Goal: Task Accomplishment & Management: Complete application form

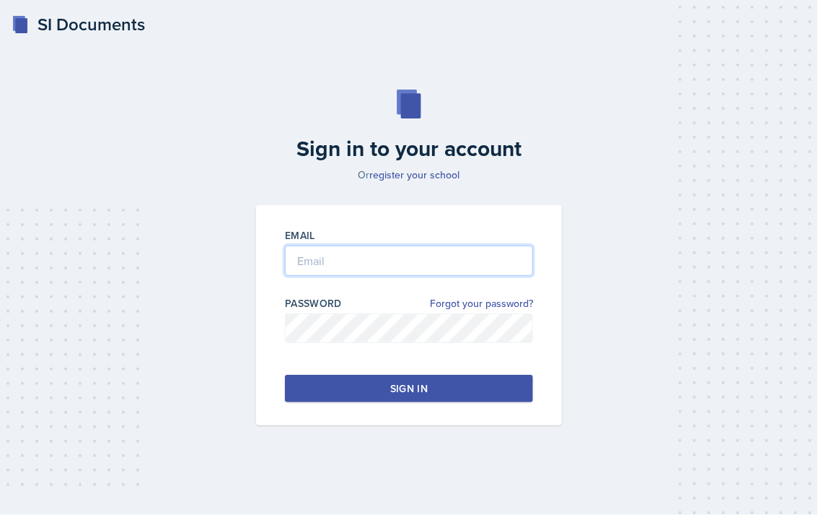
click at [339, 275] on input "email" at bounding box center [409, 260] width 248 height 30
drag, startPoint x: 335, startPoint y: 270, endPoint x: 383, endPoint y: 265, distance: 48.6
click at [335, 270] on input "email" at bounding box center [409, 260] width 248 height 30
click at [383, 265] on input "email" at bounding box center [409, 260] width 248 height 30
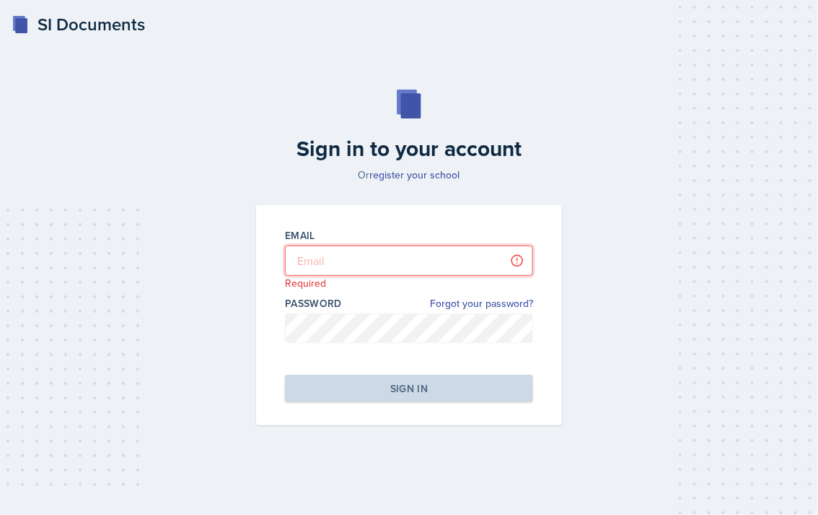
type input "[PERSON_NAME][EMAIL_ADDRESS][DOMAIN_NAME]"
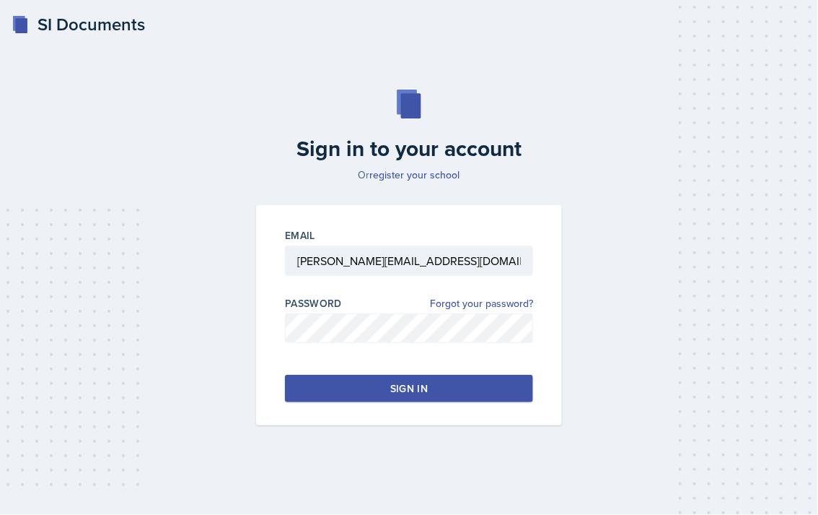
click at [416, 391] on div "Sign in" at bounding box center [409, 388] width 38 height 14
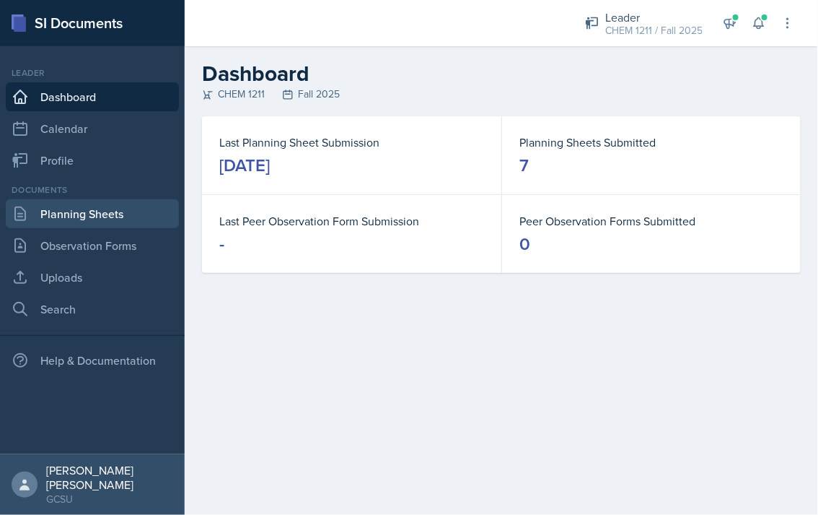
click at [87, 209] on link "Planning Sheets" at bounding box center [92, 213] width 173 height 29
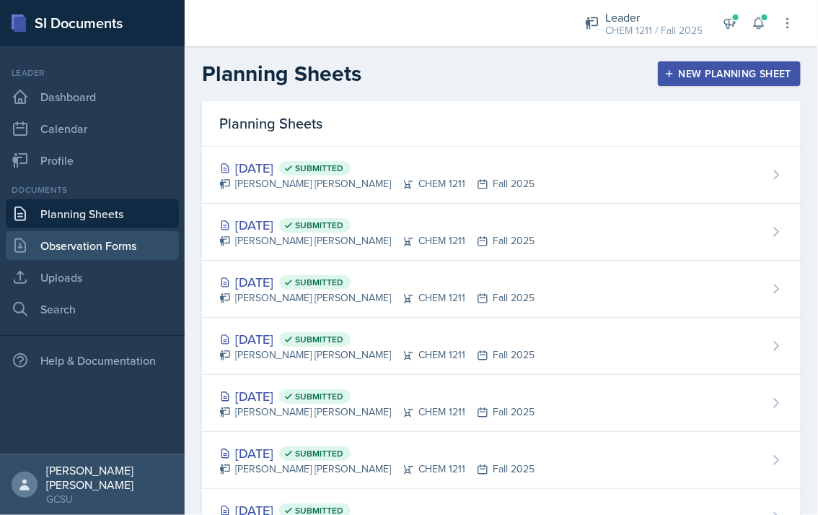
click at [89, 245] on link "Observation Forms" at bounding box center [92, 245] width 173 height 29
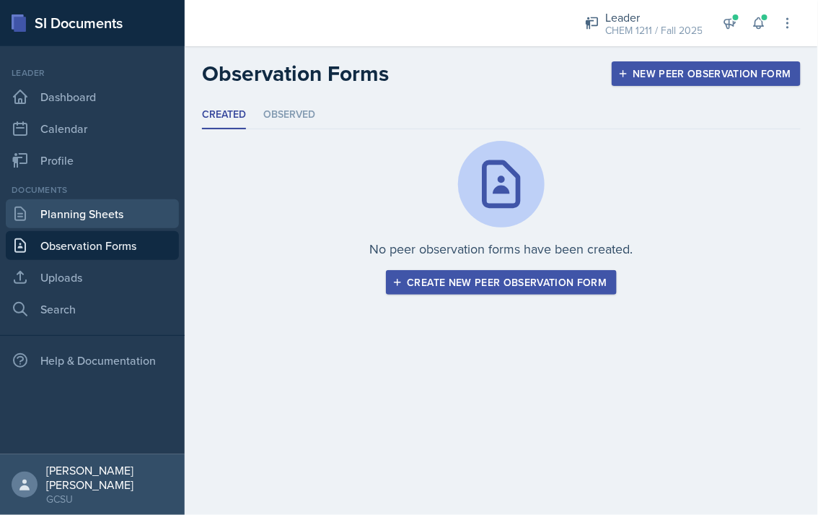
click at [87, 219] on link "Planning Sheets" at bounding box center [92, 213] width 173 height 29
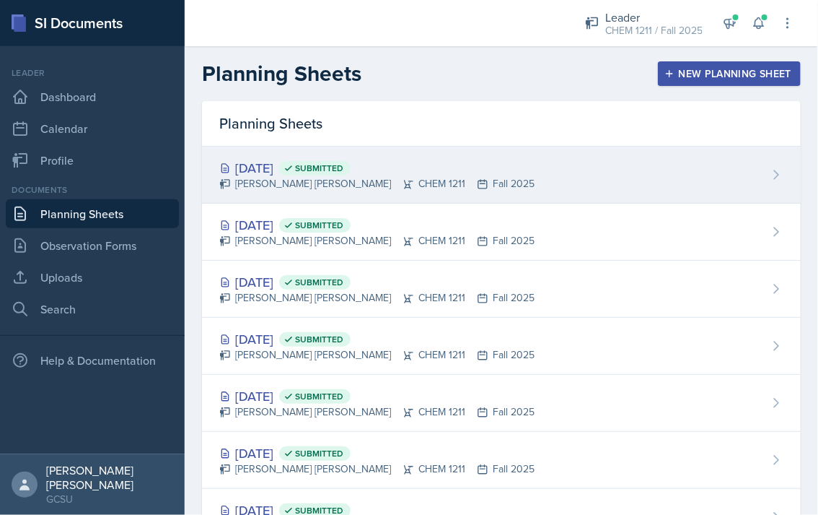
click at [484, 184] on div "[DATE] Submitted [PERSON_NAME] [PERSON_NAME] CHEM 1211 Fall 2025" at bounding box center [501, 175] width 599 height 57
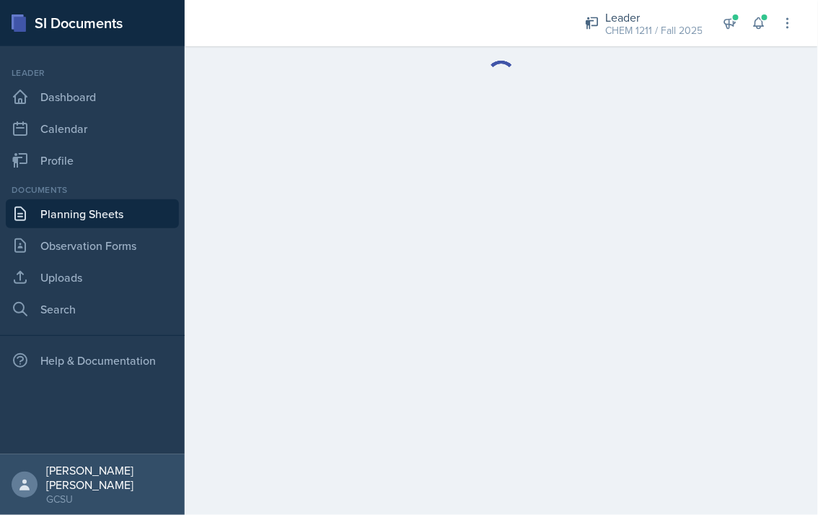
click at [484, 184] on main at bounding box center [502, 280] width 634 height 468
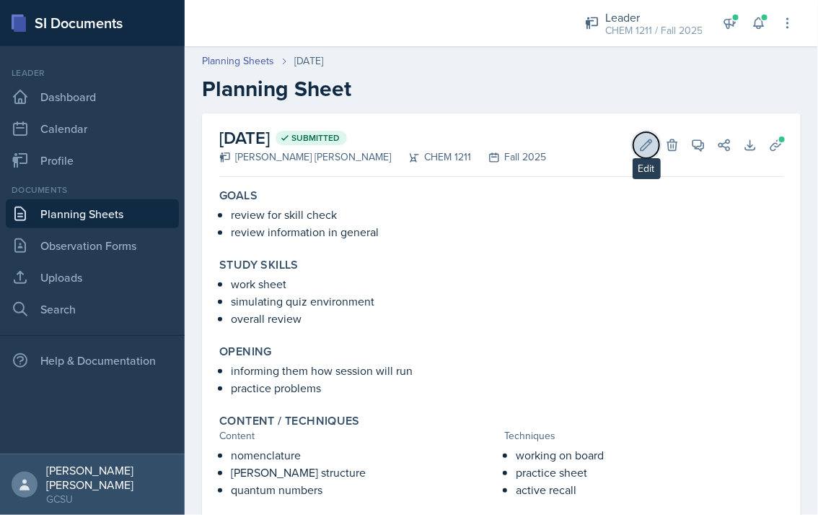
click at [641, 146] on icon at bounding box center [646, 145] width 14 height 14
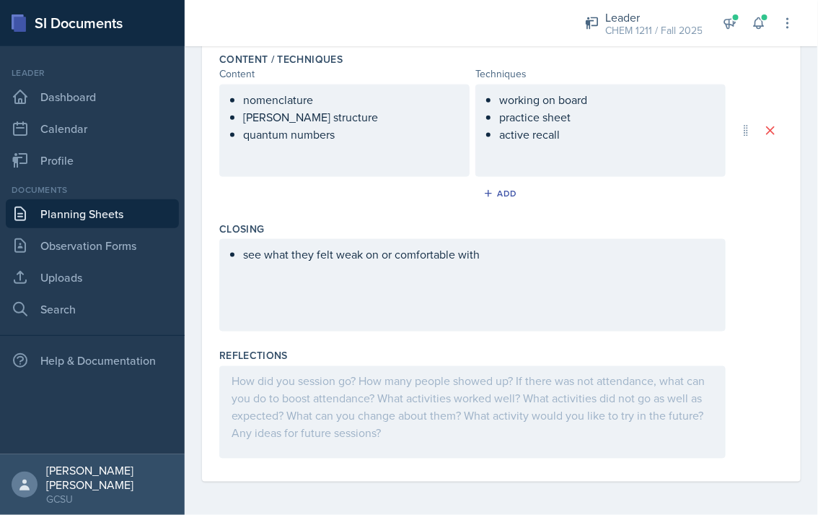
click at [372, 385] on div at bounding box center [472, 412] width 507 height 92
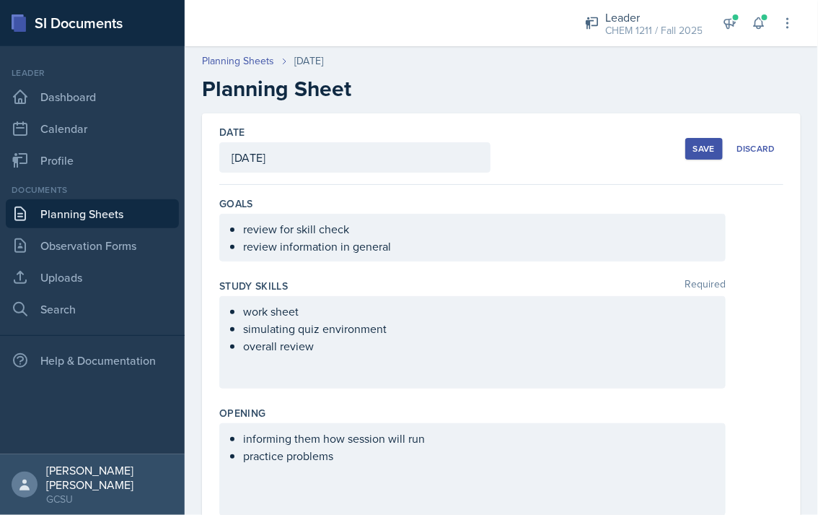
click at [690, 167] on div "Date [DATE] [DATE] 31 1 2 3 4 5 6 7 8 9 10 11 12 13 14 15 16 17 18 19 20 21 22 …" at bounding box center [501, 148] width 564 height 71
click at [694, 157] on button "Save" at bounding box center [705, 149] width 38 height 22
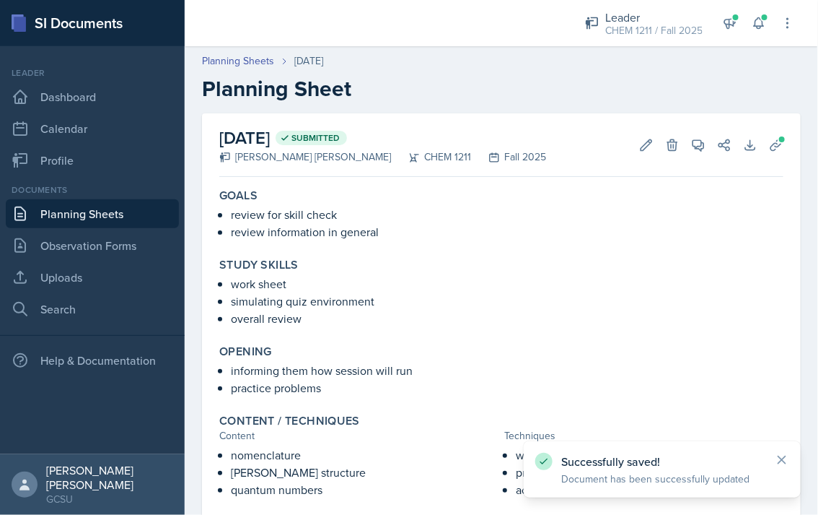
click at [141, 201] on link "Planning Sheets" at bounding box center [92, 213] width 173 height 29
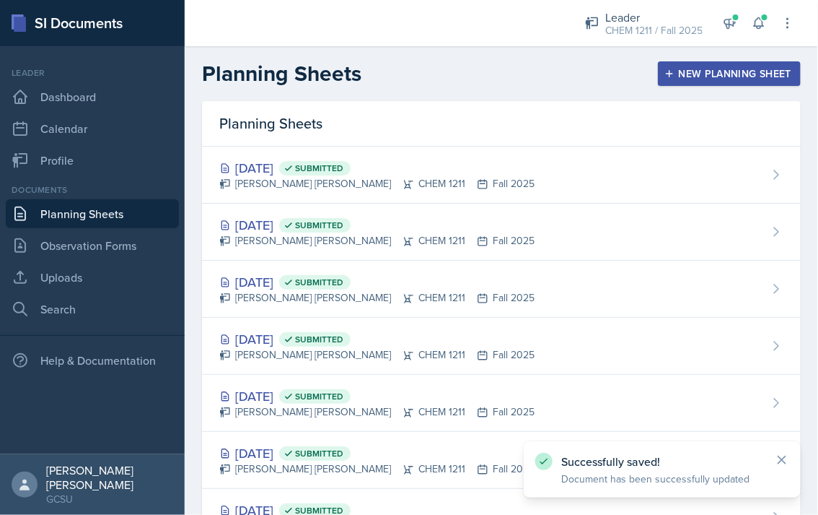
click at [677, 66] on button "New Planning Sheet" at bounding box center [729, 73] width 143 height 25
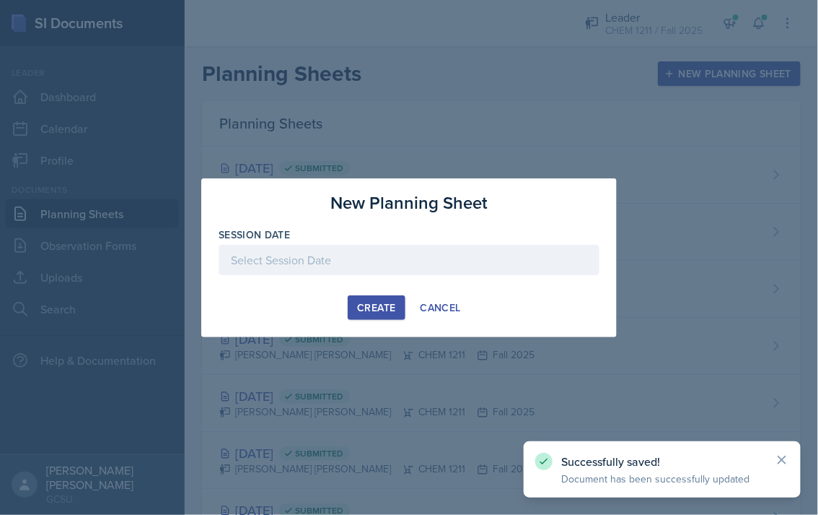
click at [339, 253] on div at bounding box center [409, 260] width 381 height 30
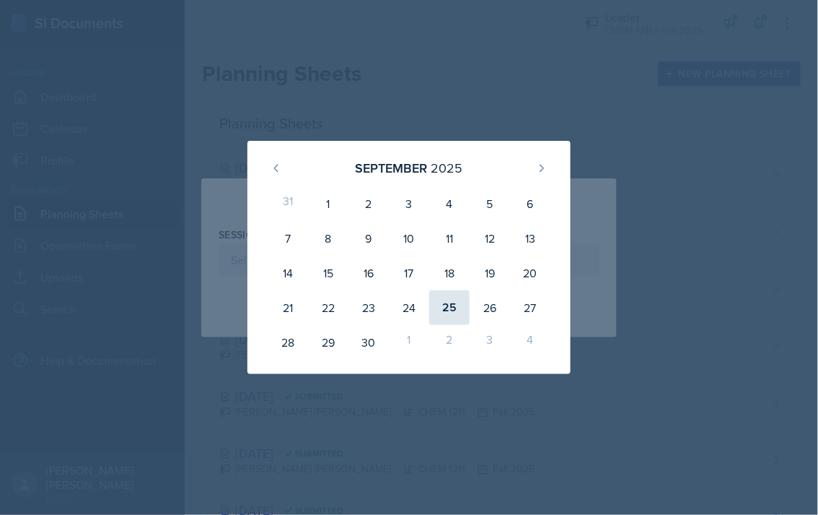
click at [450, 306] on div "25" at bounding box center [449, 307] width 40 height 35
type input "[DATE]"
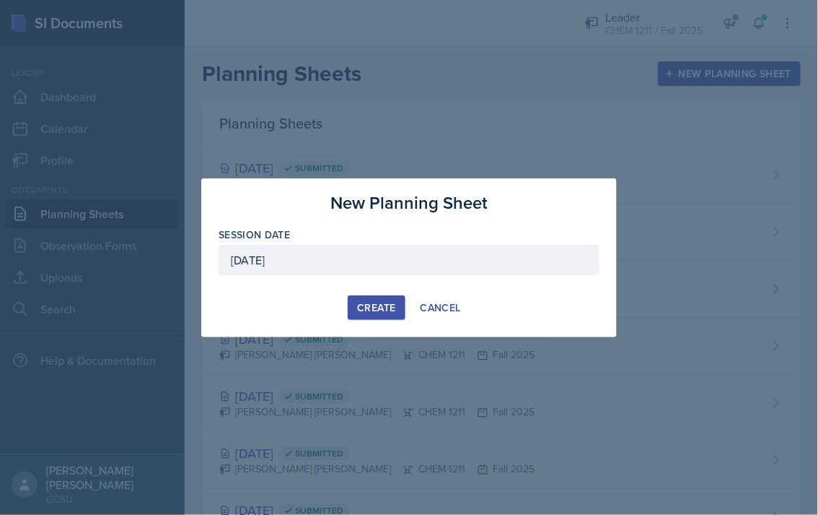
click at [374, 312] on div "Create" at bounding box center [376, 308] width 38 height 12
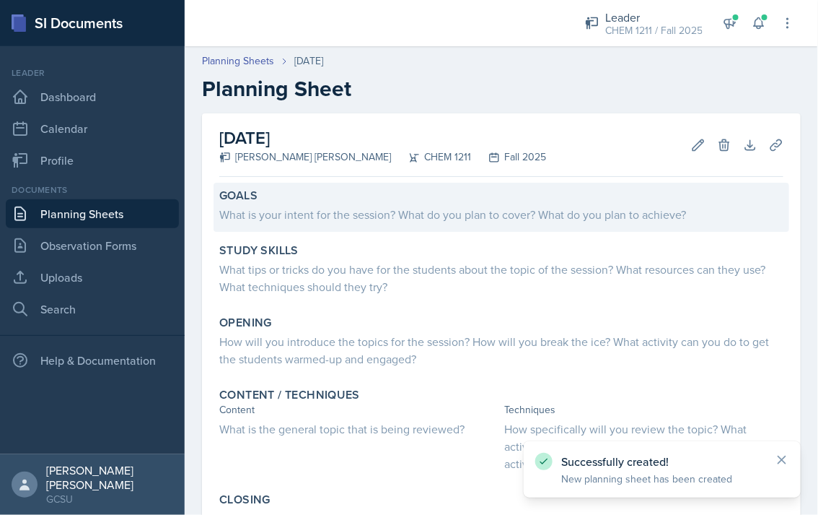
click at [291, 218] on div "What is your intent for the session? What do you plan to cover? What do you pla…" at bounding box center [501, 214] width 564 height 17
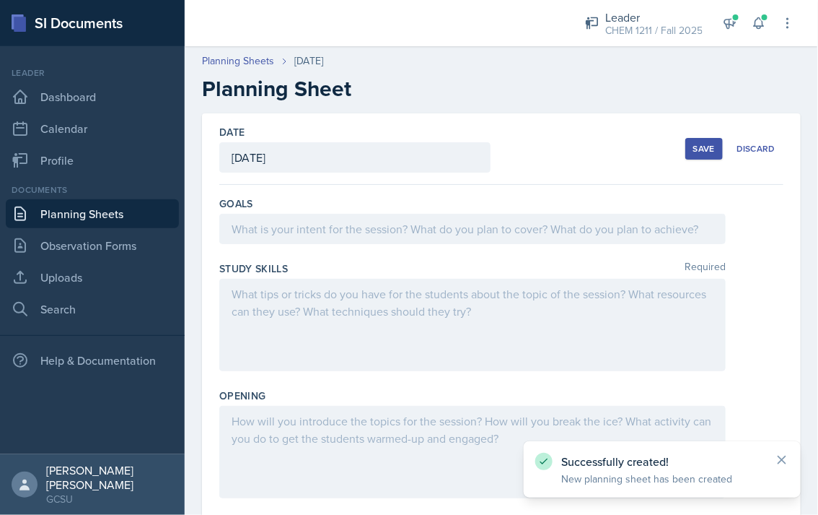
click at [337, 233] on div at bounding box center [472, 229] width 507 height 30
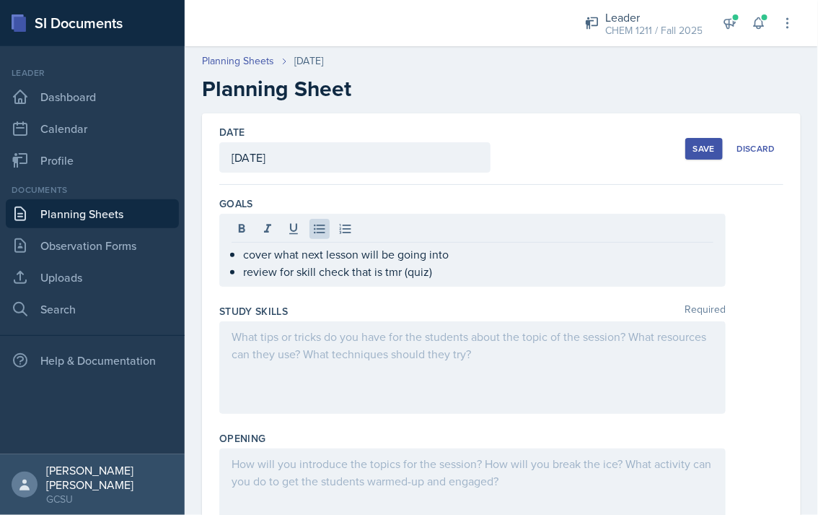
click at [414, 353] on div at bounding box center [472, 367] width 507 height 92
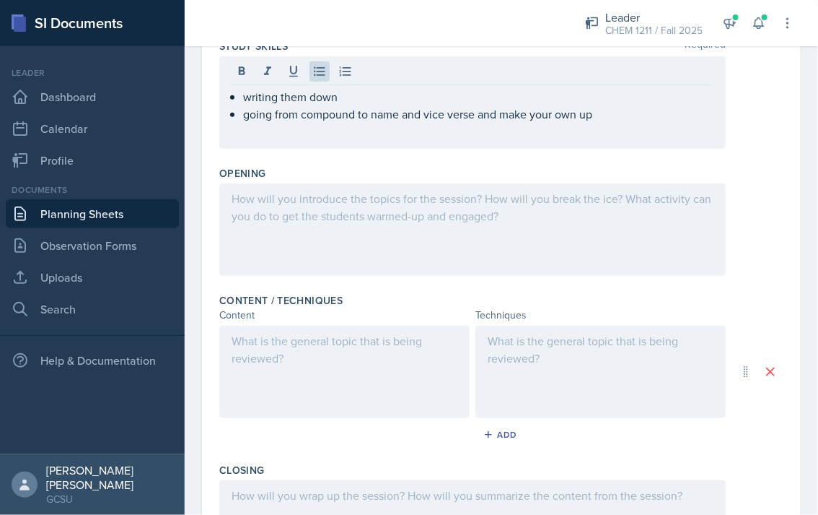
click at [341, 236] on div at bounding box center [472, 229] width 507 height 92
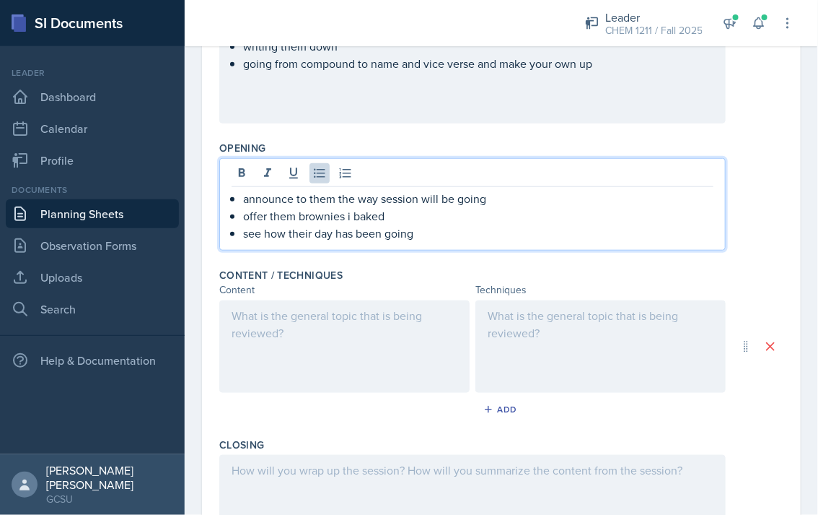
click at [382, 358] on div at bounding box center [344, 346] width 250 height 92
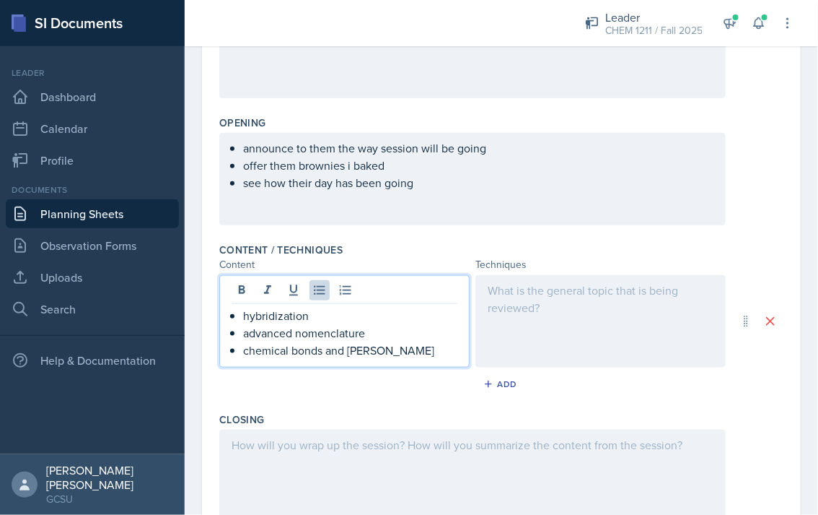
drag, startPoint x: 432, startPoint y: 354, endPoint x: 238, endPoint y: 312, distance: 198.6
click at [238, 312] on div "hybridization advanced nomenclature chemical bonds and [PERSON_NAME] strucures" at bounding box center [345, 333] width 226 height 52
copy ul "hybridization advanced nomenclature chemical bonds and [PERSON_NAME] strucures"
click at [603, 338] on div at bounding box center [601, 321] width 250 height 92
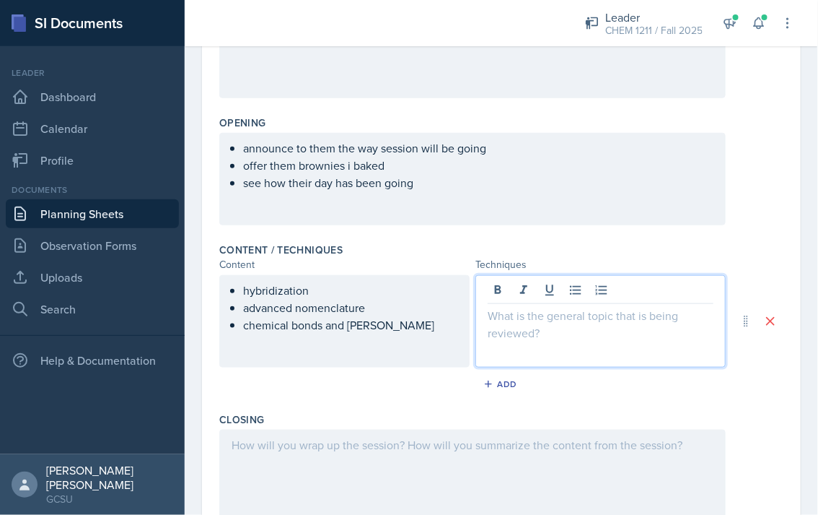
scroll to position [315, 0]
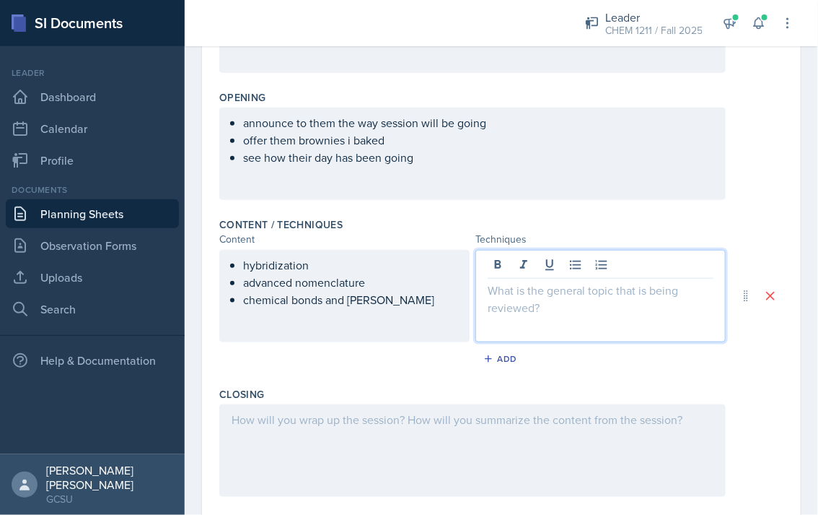
paste div
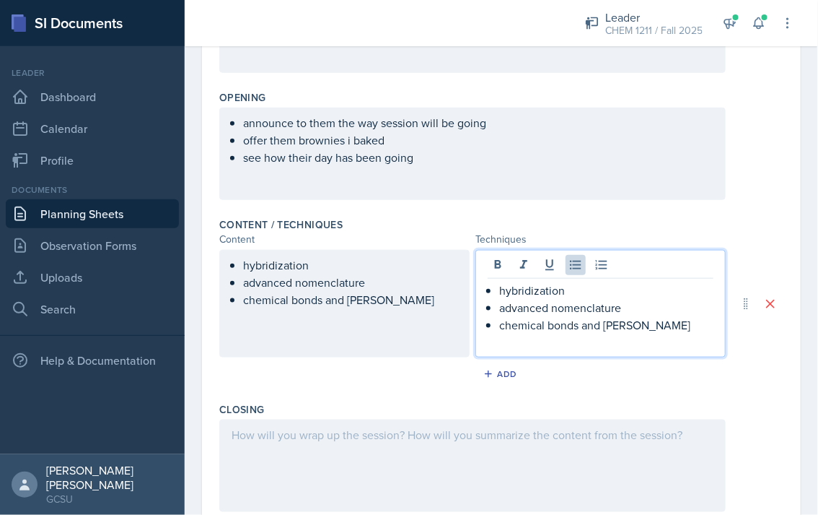
click at [631, 286] on p "hybridization" at bounding box center [606, 289] width 214 height 17
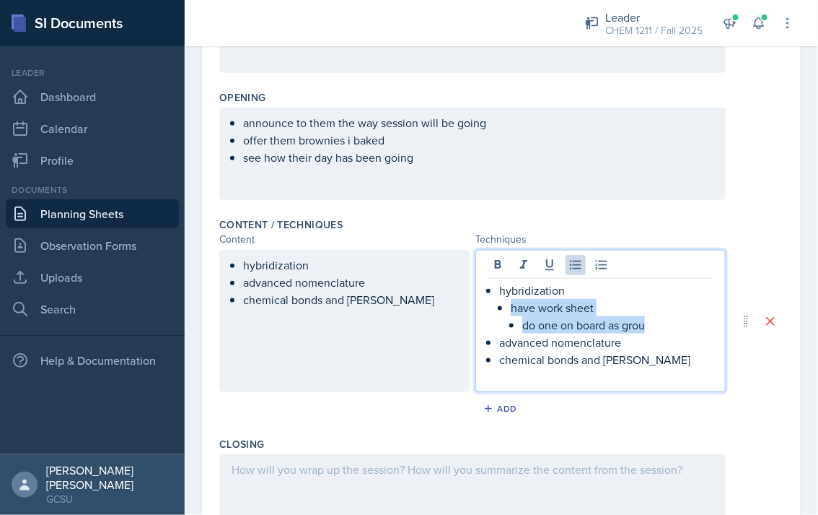
drag, startPoint x: 652, startPoint y: 324, endPoint x: 501, endPoint y: 307, distance: 152.5
click at [511, 307] on li "have work sheet do one on board as grou" at bounding box center [612, 316] width 203 height 35
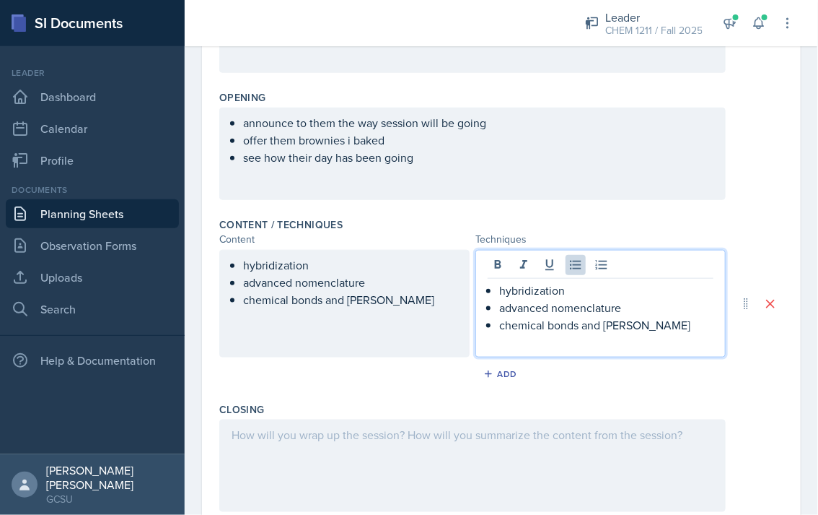
click at [688, 322] on p "chemical bonds and [PERSON_NAME]" at bounding box center [606, 324] width 214 height 17
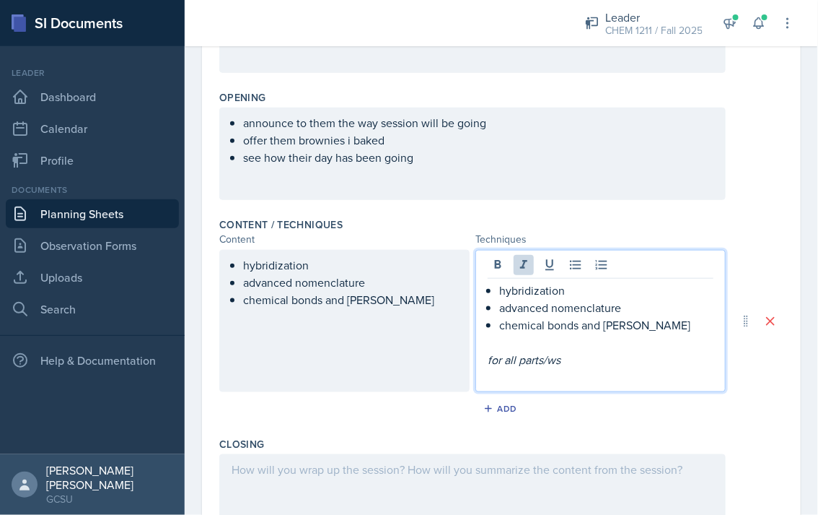
click at [491, 343] on p at bounding box center [601, 341] width 226 height 17
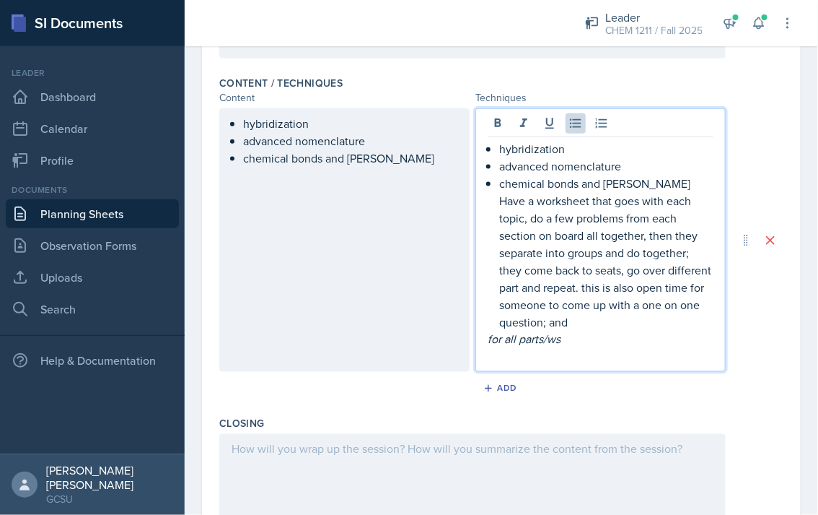
scroll to position [444, 0]
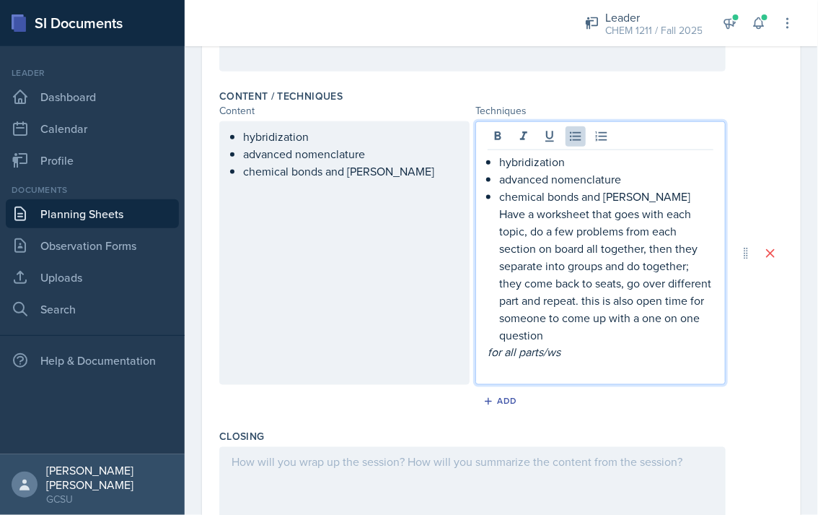
click at [641, 247] on p "Have a worksheet that goes with each topic, do a few problems from each section…" at bounding box center [606, 274] width 214 height 139
click at [644, 250] on p "Have a worksheet that goes with each topic, do a few problems from each section…" at bounding box center [606, 274] width 214 height 139
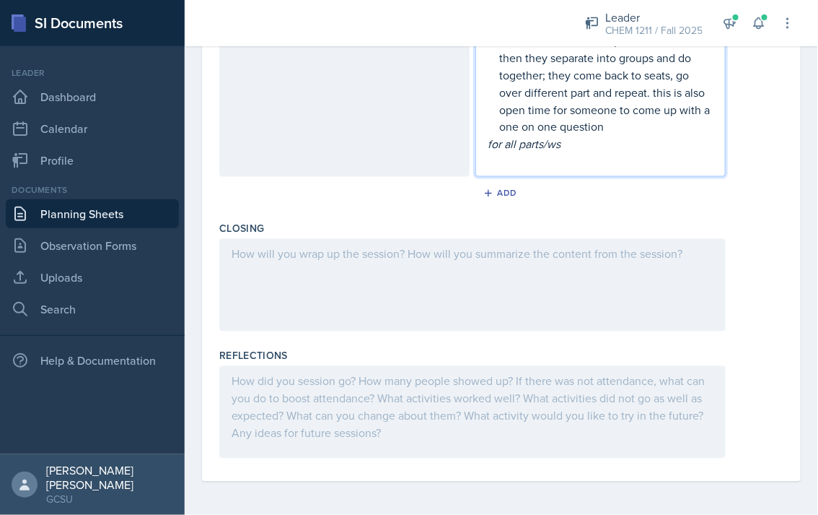
click at [389, 294] on div at bounding box center [472, 285] width 507 height 92
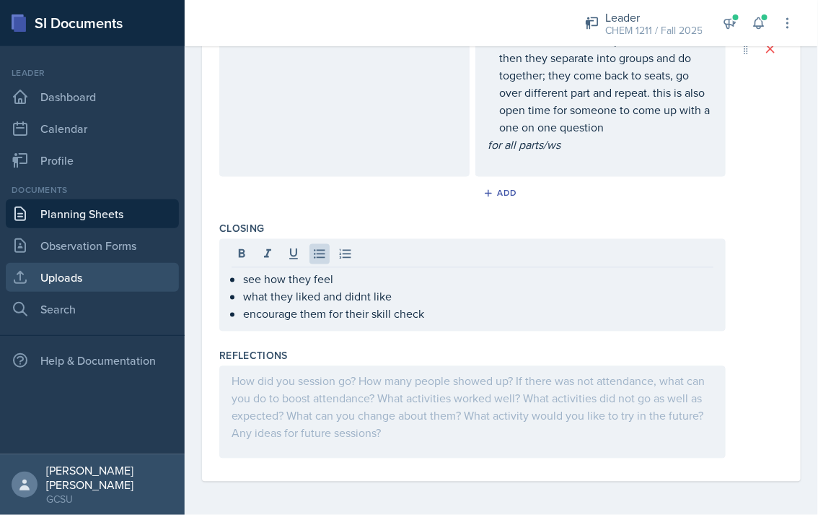
click at [87, 275] on link "Uploads" at bounding box center [92, 277] width 173 height 29
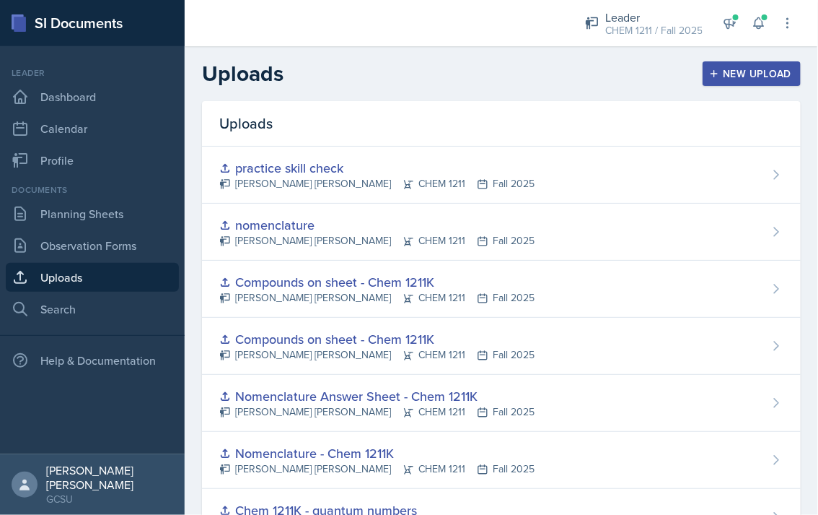
click at [733, 68] on div "New Upload" at bounding box center [752, 74] width 80 height 12
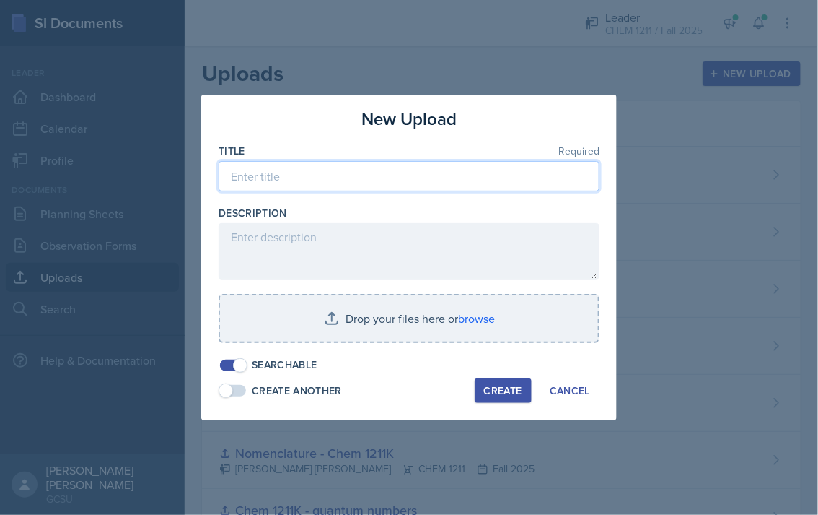
click at [284, 189] on input at bounding box center [409, 176] width 381 height 30
type input "c"
type input "Chemical Bonding and [PERSON_NAME] structure"
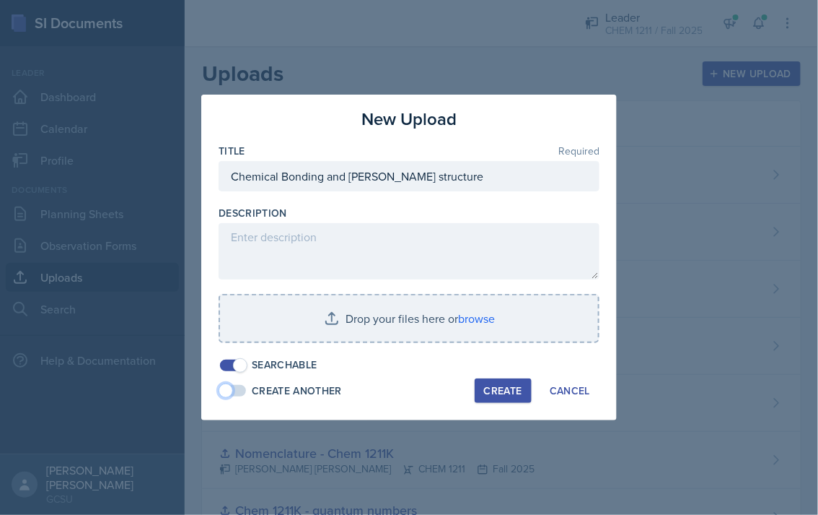
click at [233, 390] on span at bounding box center [226, 390] width 14 height 14
click at [233, 390] on span at bounding box center [240, 390] width 14 height 14
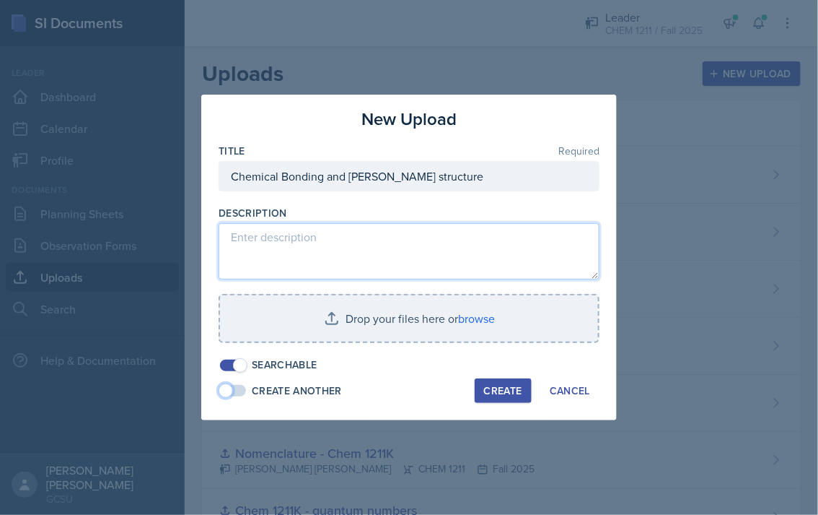
click at [325, 227] on textarea at bounding box center [409, 251] width 381 height 56
type textarea "s"
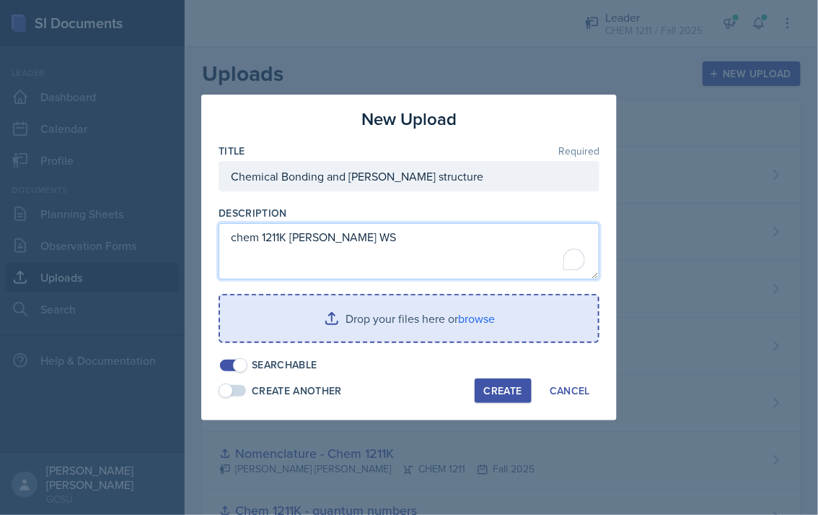
type textarea "chem 1211K [PERSON_NAME] WS"
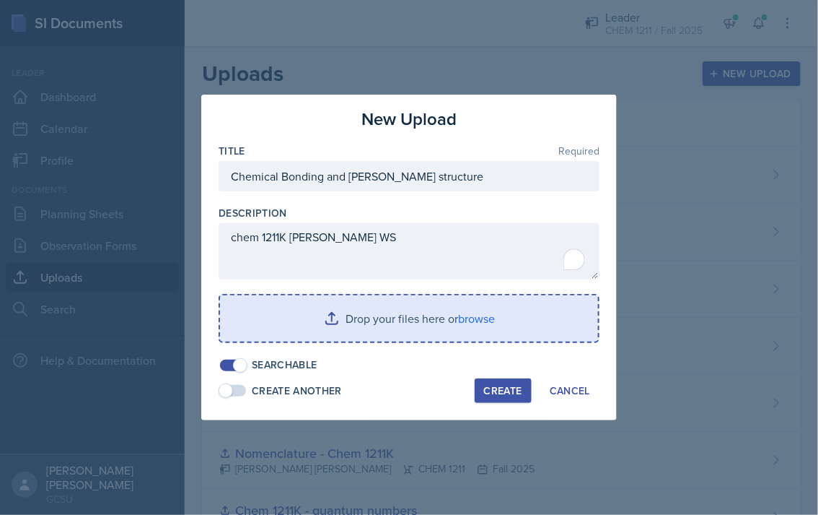
click at [460, 311] on input "file" at bounding box center [409, 318] width 378 height 46
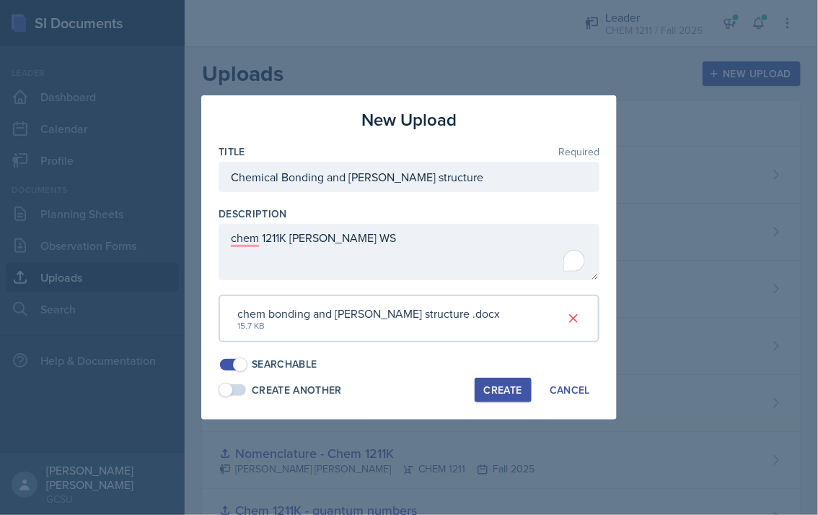
click at [502, 394] on div "Create" at bounding box center [503, 390] width 38 height 12
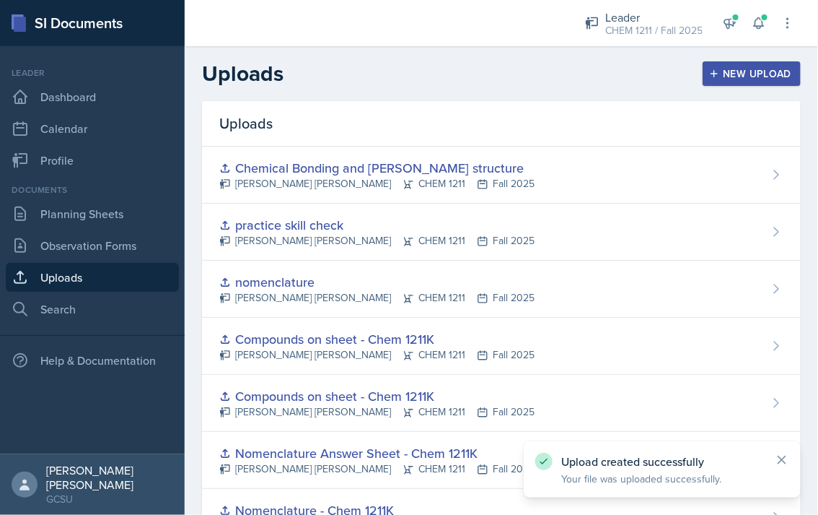
click at [738, 70] on div "New Upload" at bounding box center [752, 74] width 80 height 12
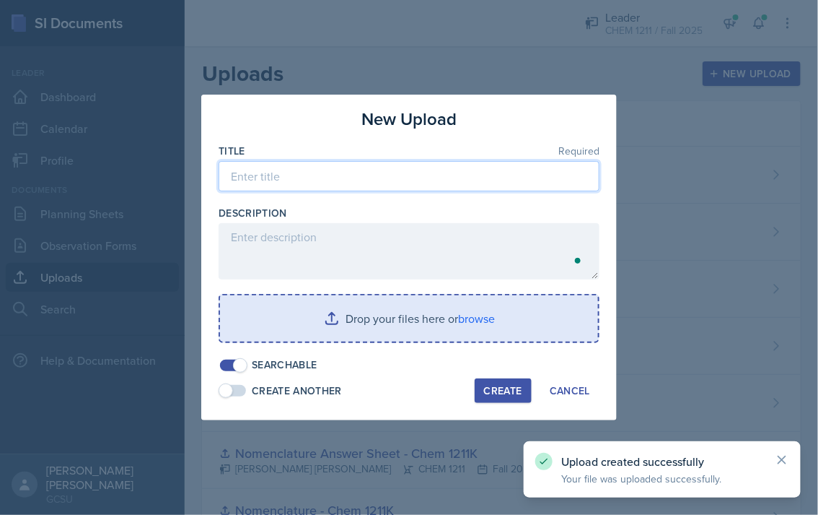
click at [281, 191] on input at bounding box center [409, 176] width 381 height 30
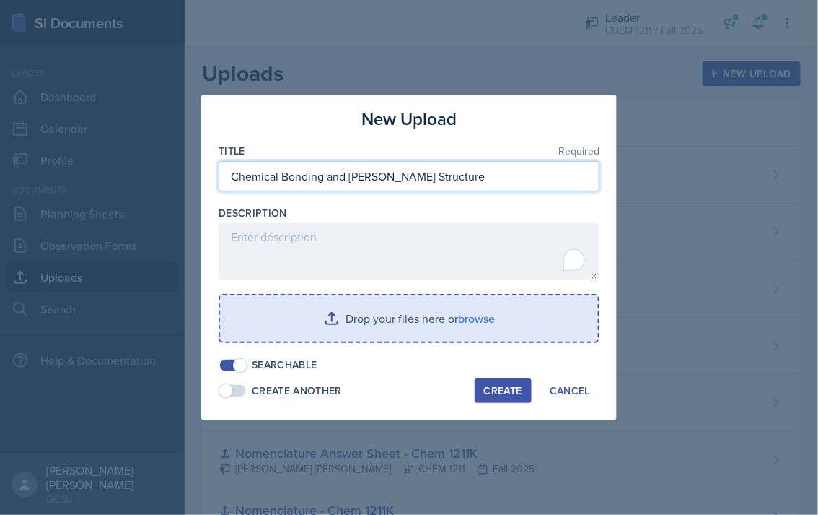
type input "Chemical Bonding and [PERSON_NAME] Structure"
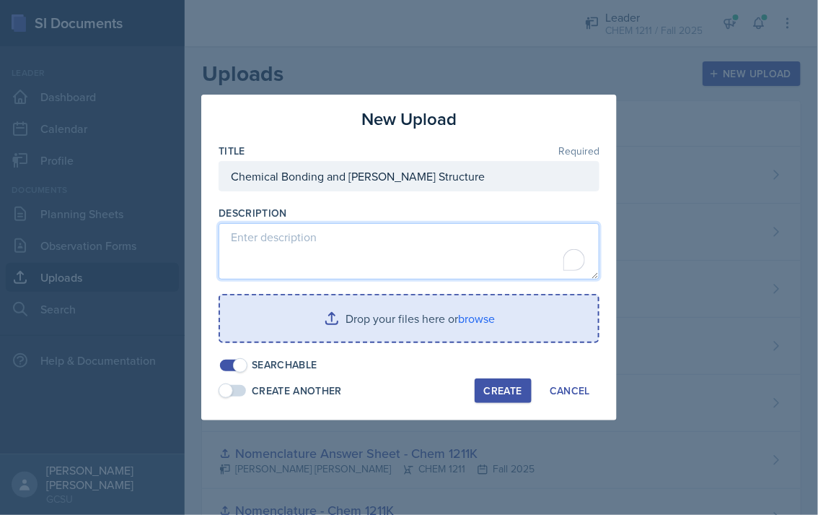
click at [287, 263] on textarea "To enrich screen reader interactions, please activate Accessibility in Grammarl…" at bounding box center [409, 251] width 381 height 56
paste textarea "chem 1211K [PERSON_NAME] WS"
type textarea "chem 1211K [PERSON_NAME] Answer key"
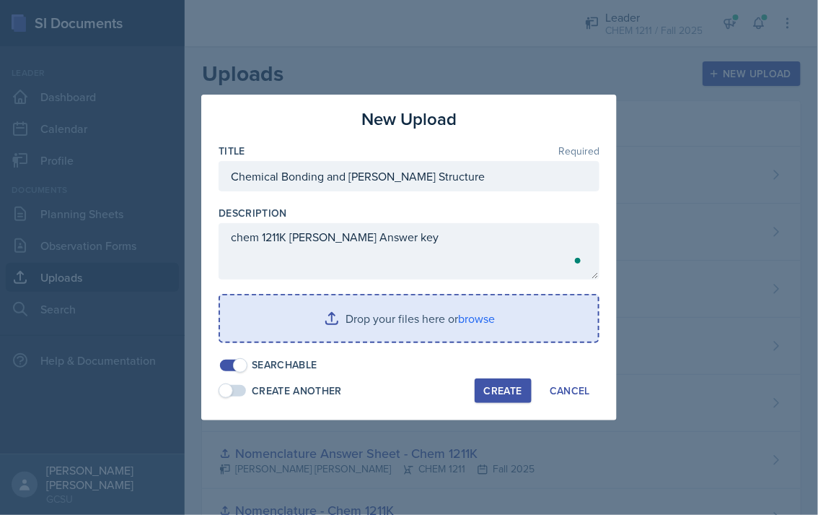
click at [333, 310] on input "file" at bounding box center [409, 318] width 378 height 46
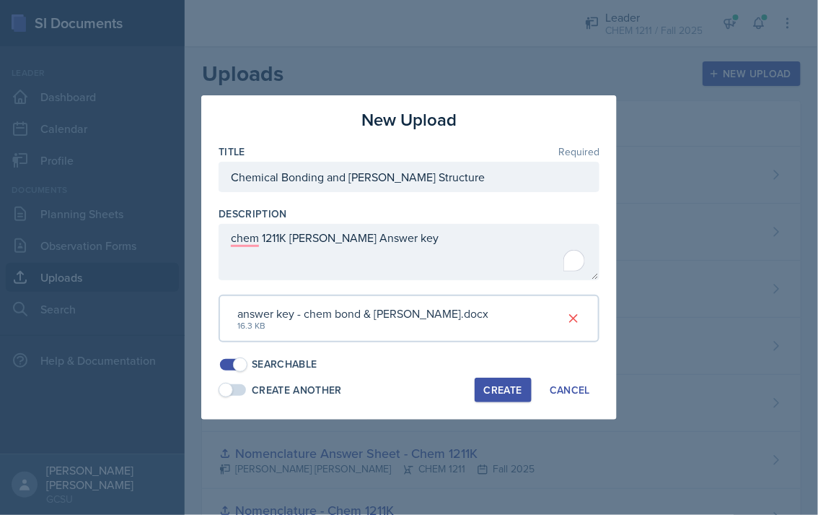
click at [519, 397] on button "Create" at bounding box center [503, 389] width 57 height 25
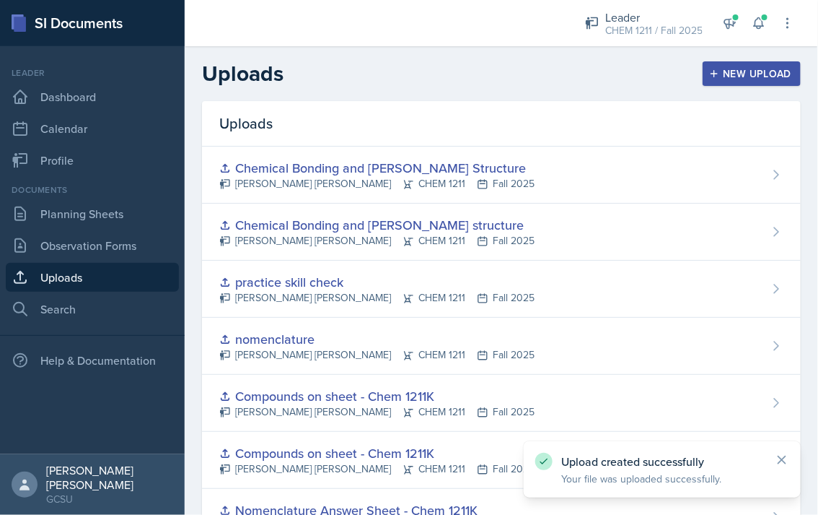
click at [732, 68] on div "New Upload" at bounding box center [752, 74] width 80 height 12
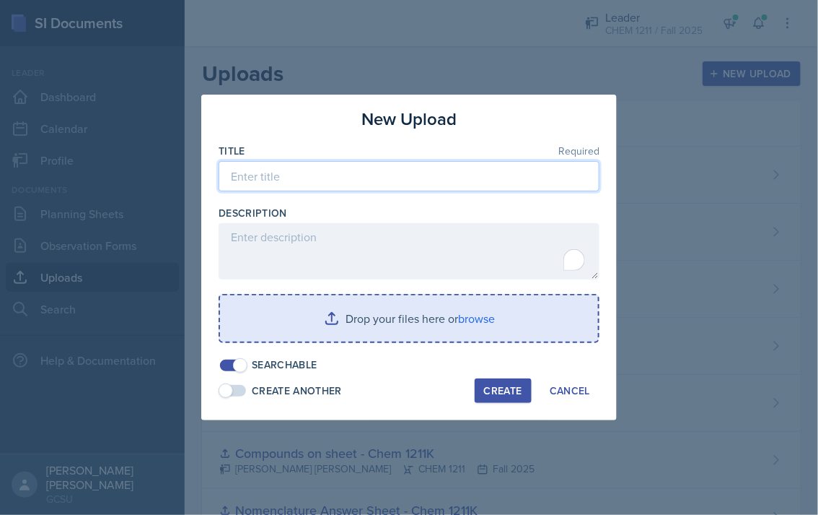
click at [309, 188] on input at bounding box center [409, 176] width 381 height 30
type input "a"
type input "Advanced nomenclature naming"
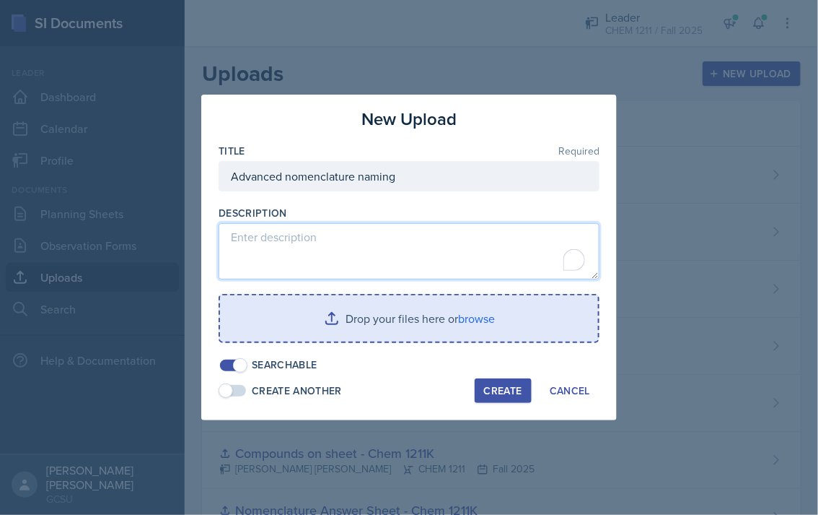
click at [280, 235] on textarea "To enrich screen reader interactions, please activate Accessibility in Grammarl…" at bounding box center [409, 251] width 381 height 56
type textarea "A"
type textarea "C"
paste textarea "chem 1211K [PERSON_NAME] WS"
type textarea "chem 1211K [PERSON_NAME] WS"
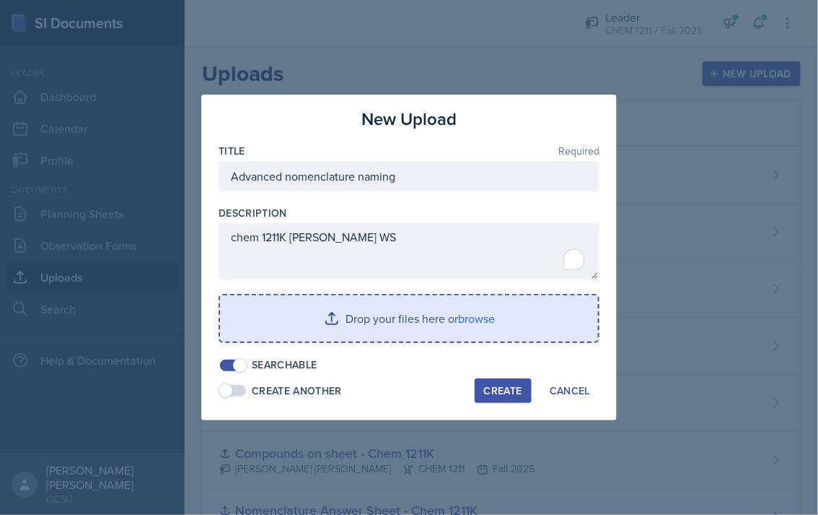
click at [447, 329] on input "file" at bounding box center [409, 318] width 378 height 46
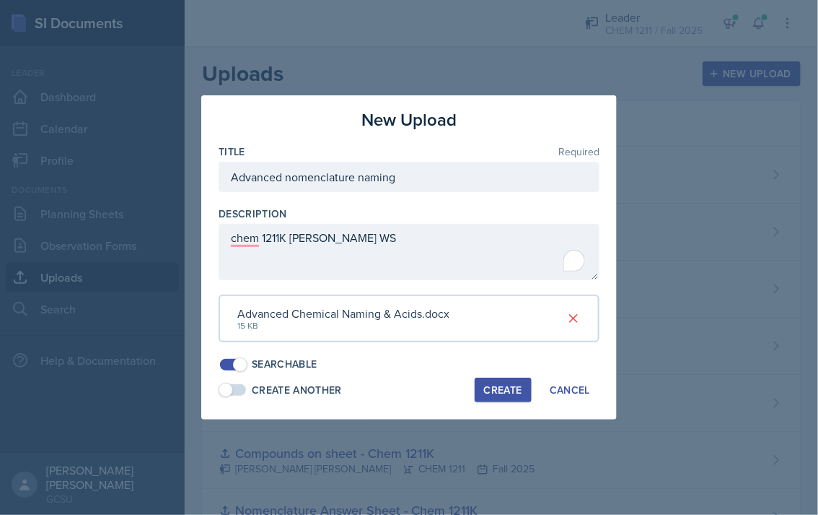
click at [507, 385] on div "Create" at bounding box center [503, 390] width 38 height 12
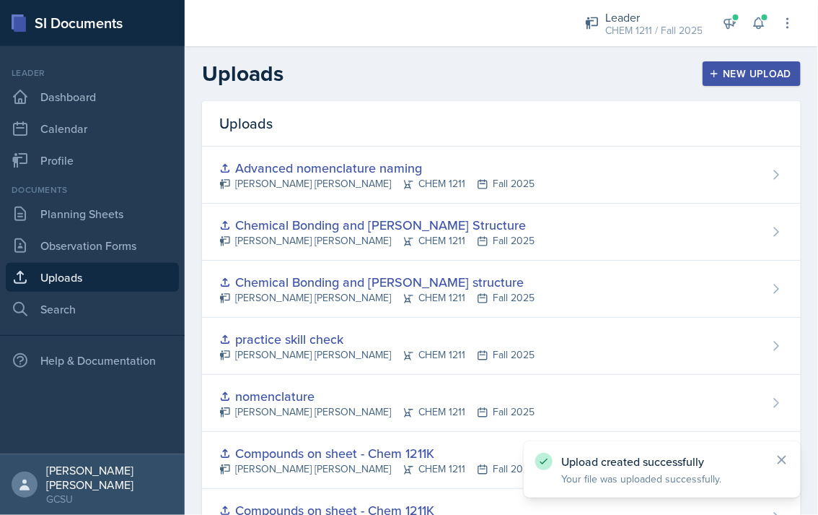
click at [734, 68] on div "New Upload" at bounding box center [752, 74] width 80 height 12
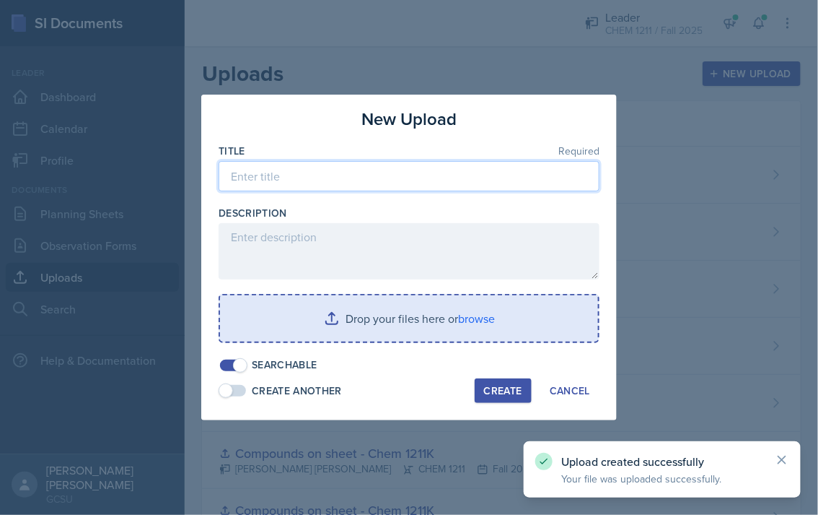
click at [358, 165] on input at bounding box center [409, 176] width 381 height 30
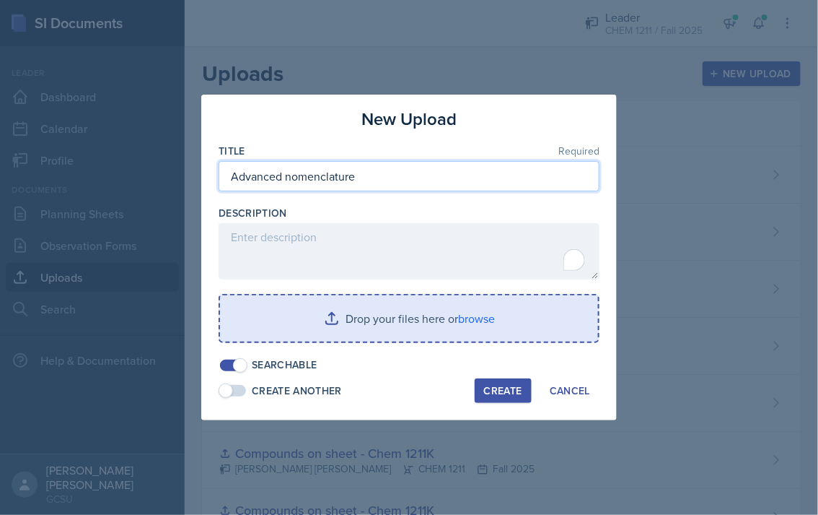
type input "Advanced nomenclature"
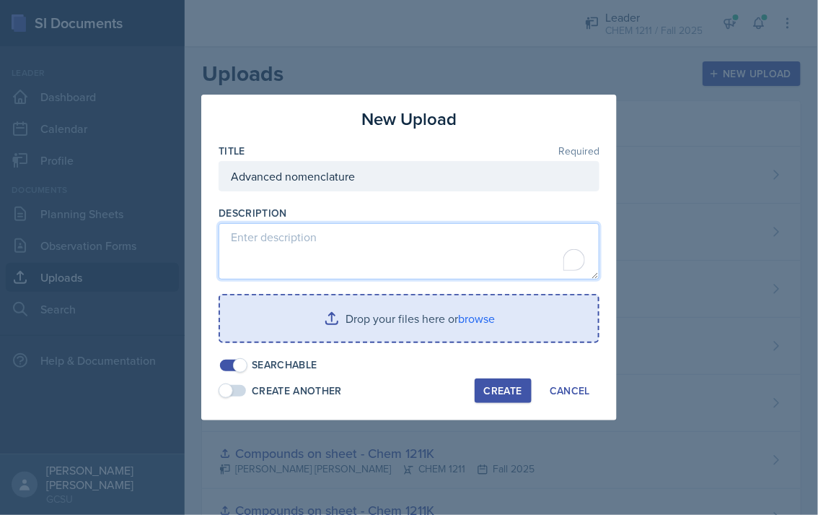
click at [279, 256] on textarea "To enrich screen reader interactions, please activate Accessibility in Grammarl…" at bounding box center [409, 251] width 381 height 56
paste textarea "chem 1211K [PERSON_NAME] WS"
type textarea "chem 1211K [PERSON_NAME] answer key"
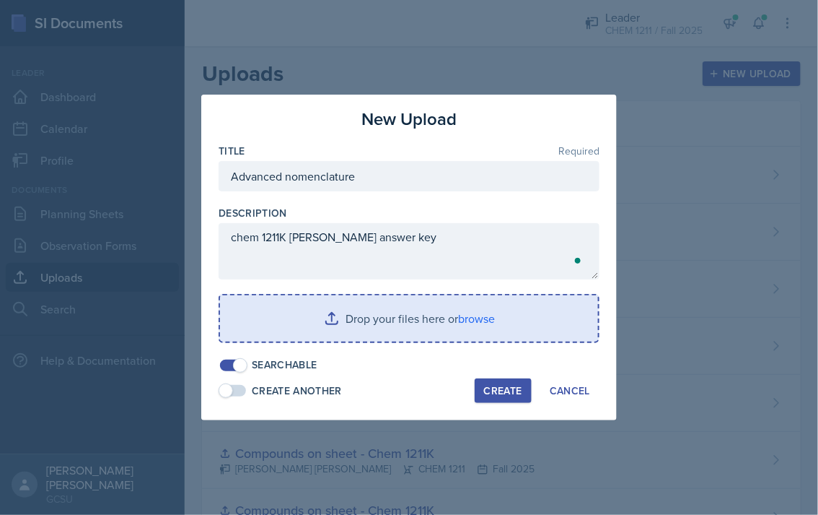
click at [349, 300] on input "file" at bounding box center [409, 318] width 378 height 46
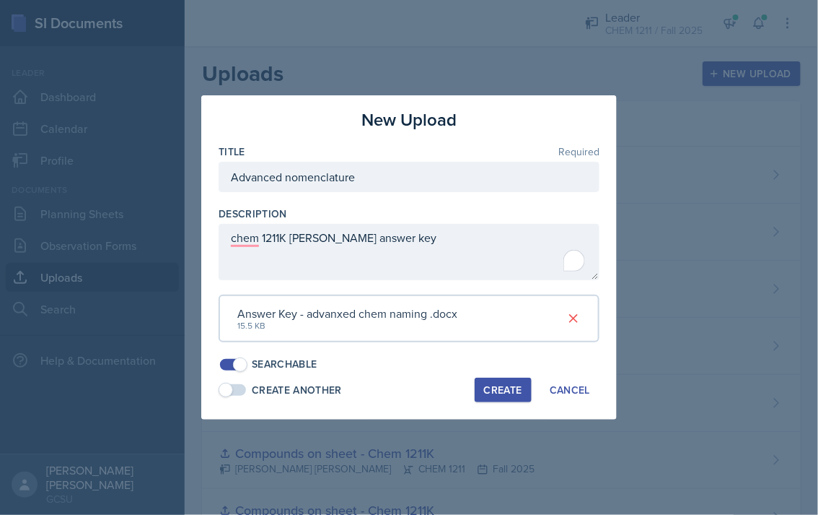
click at [521, 393] on div "Create" at bounding box center [503, 390] width 38 height 12
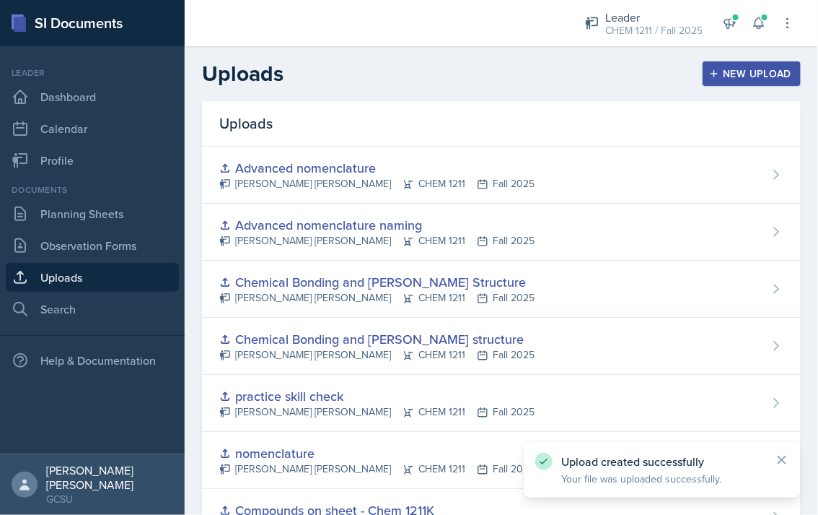
click at [730, 69] on div "New Upload" at bounding box center [752, 74] width 80 height 12
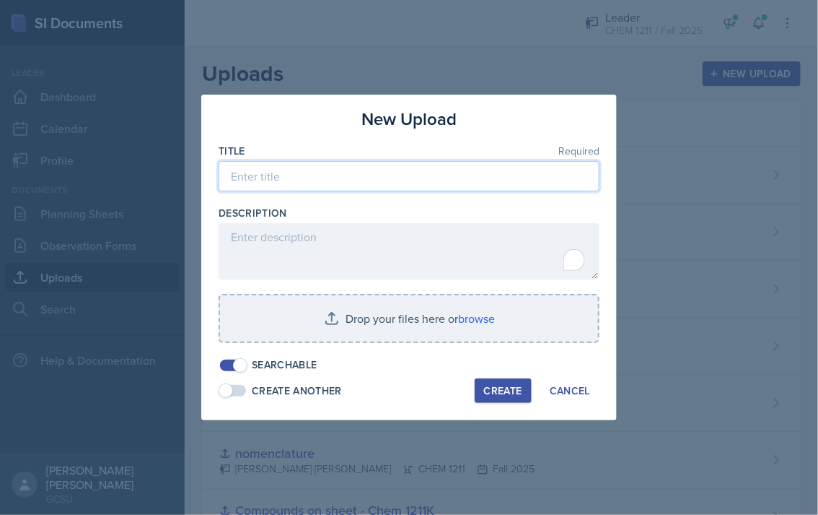
click at [339, 181] on input at bounding box center [409, 176] width 381 height 30
type input "Molecular Geometry and Hybridization"
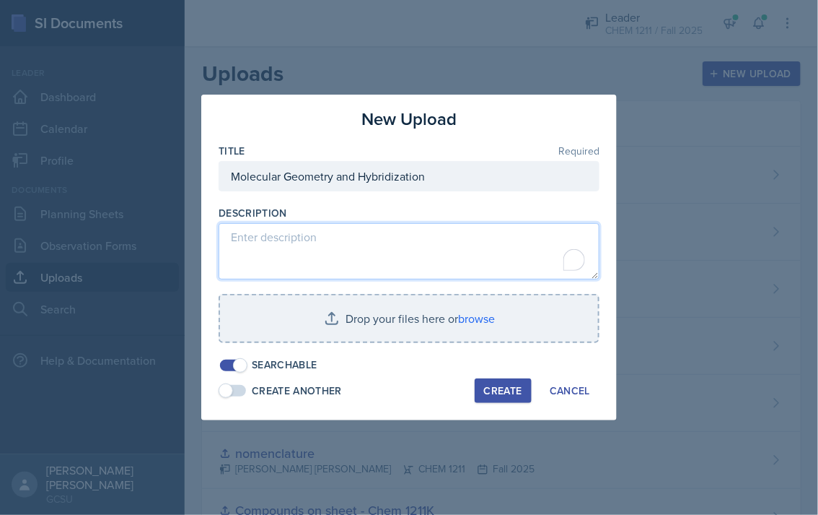
click at [296, 248] on textarea "To enrich screen reader interactions, please activate Accessibility in Grammarl…" at bounding box center [409, 251] width 381 height 56
paste textarea "chem 1211K [PERSON_NAME] WS"
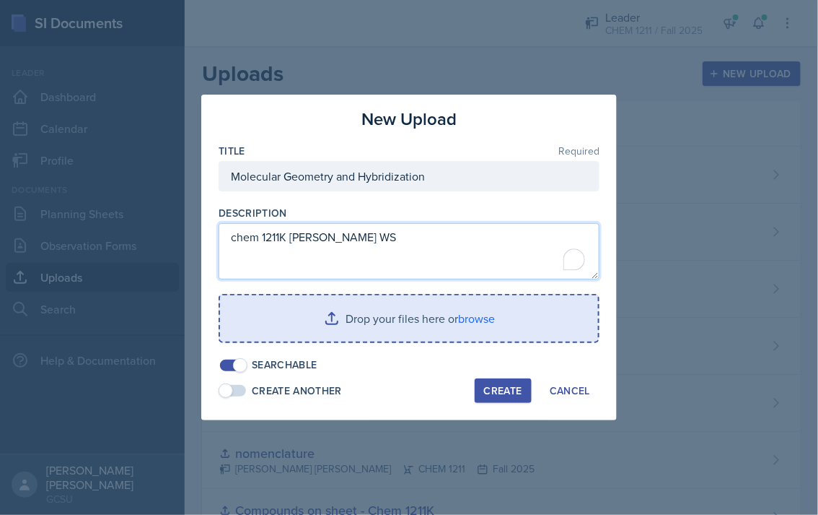
type textarea "chem 1211K [PERSON_NAME] WS"
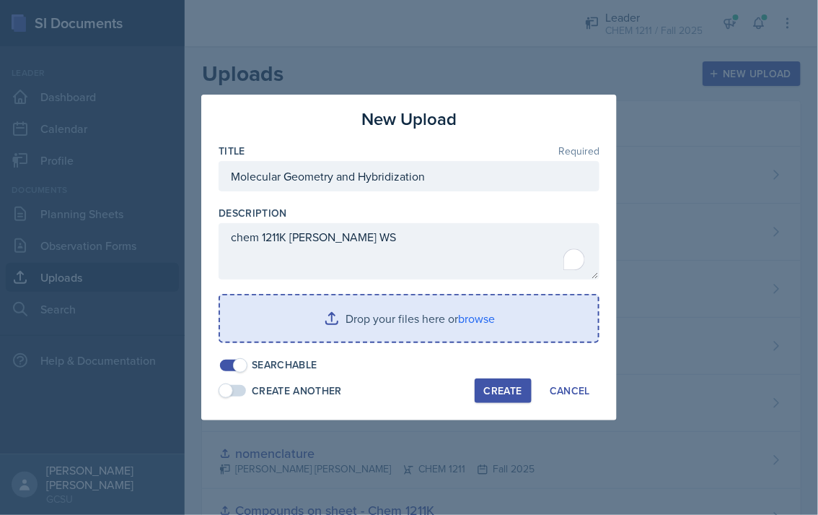
click at [398, 302] on input "file" at bounding box center [409, 318] width 378 height 46
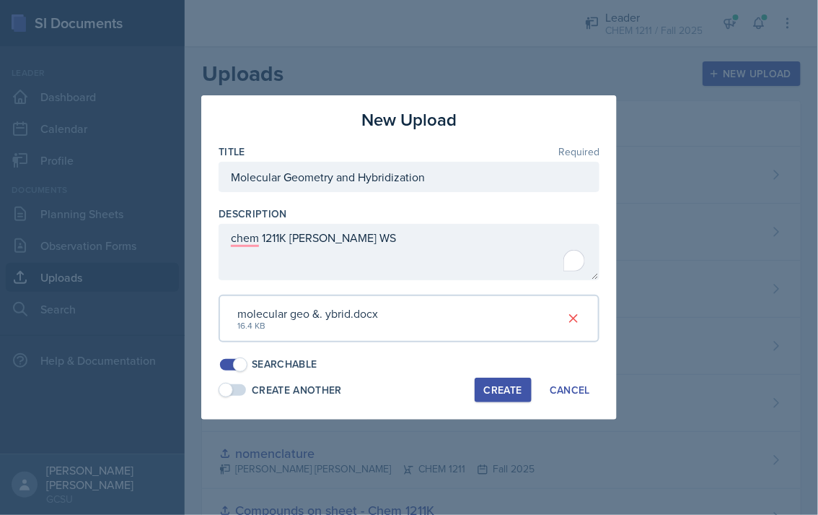
click at [515, 391] on div "Create" at bounding box center [503, 390] width 38 height 12
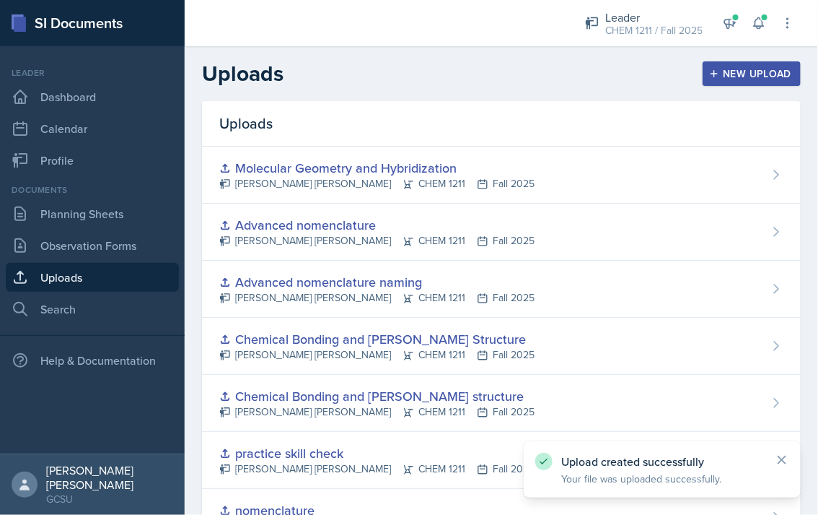
click at [754, 79] on div "New Upload" at bounding box center [752, 74] width 80 height 12
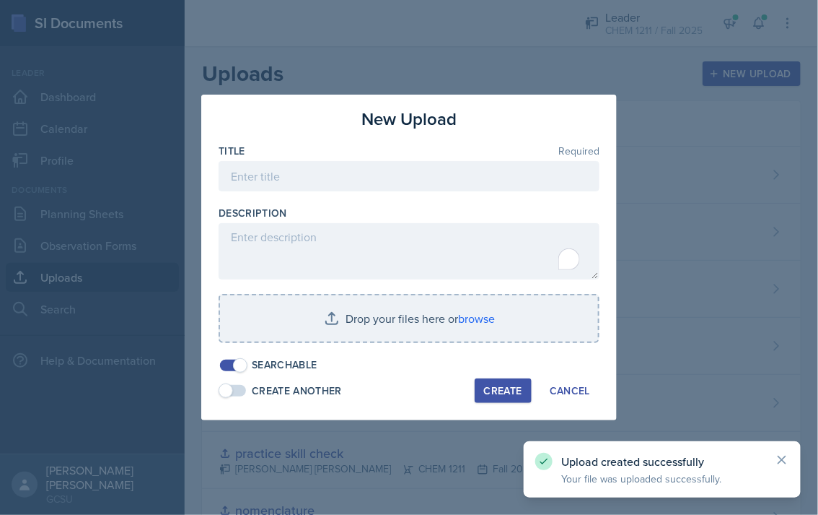
click at [310, 193] on div at bounding box center [409, 198] width 381 height 14
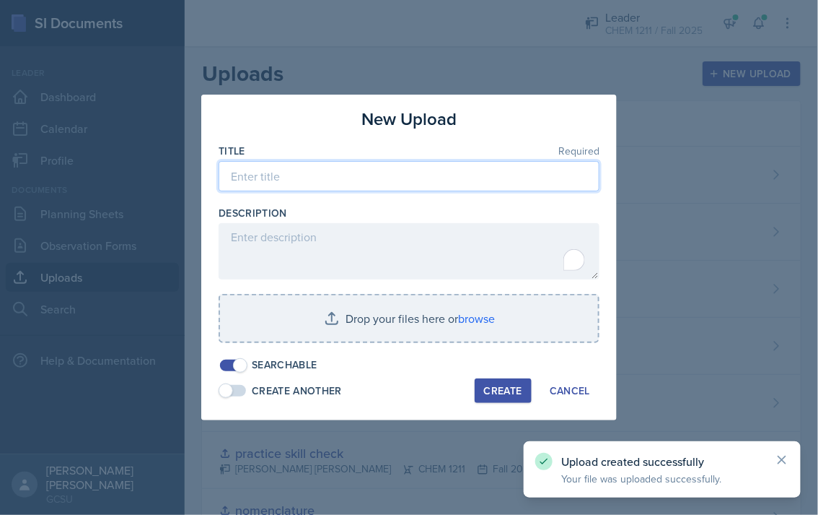
click at [264, 172] on input at bounding box center [409, 176] width 381 height 30
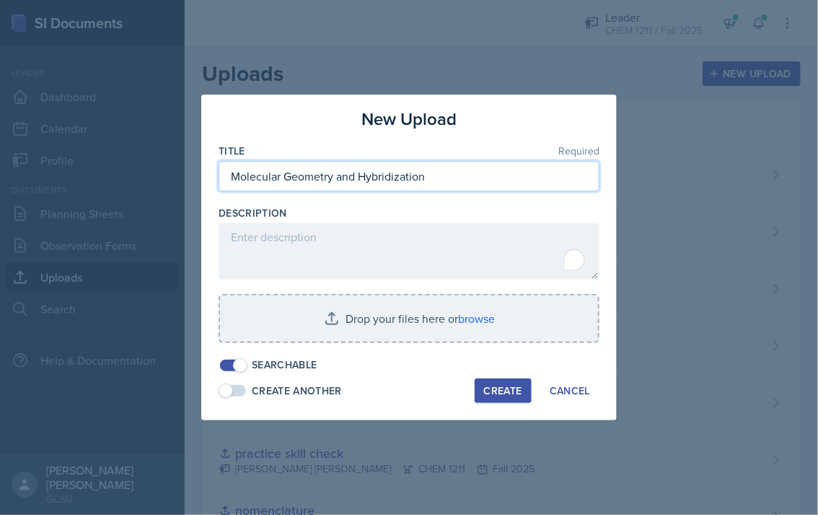
type input "Molecular Geometry and Hybridization"
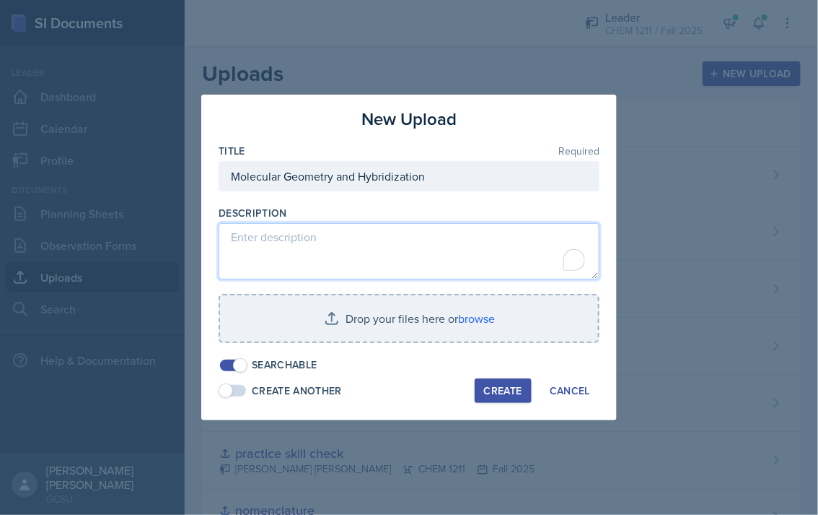
click at [272, 246] on textarea "To enrich screen reader interactions, please activate Accessibility in Grammarl…" at bounding box center [409, 251] width 381 height 56
paste textarea "chem 1211K [PERSON_NAME] WS"
type textarea "chem 1211K [PERSON_NAME] Answer key"
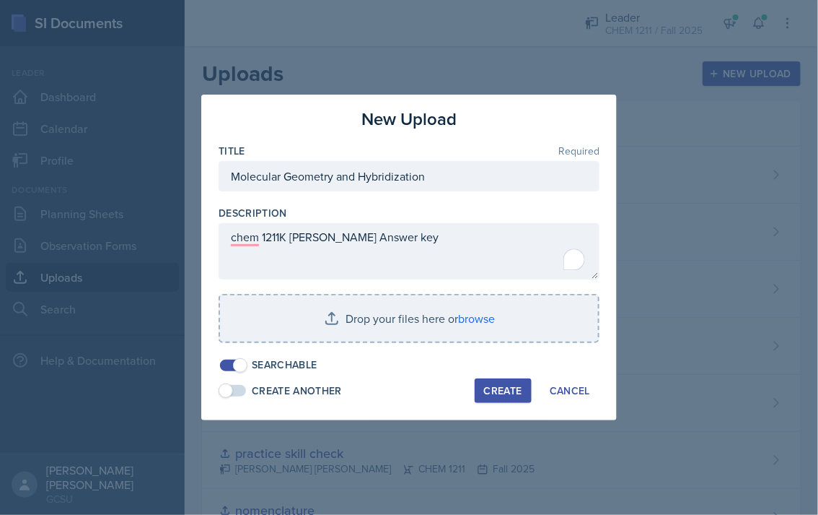
click at [434, 344] on div at bounding box center [409, 350] width 381 height 14
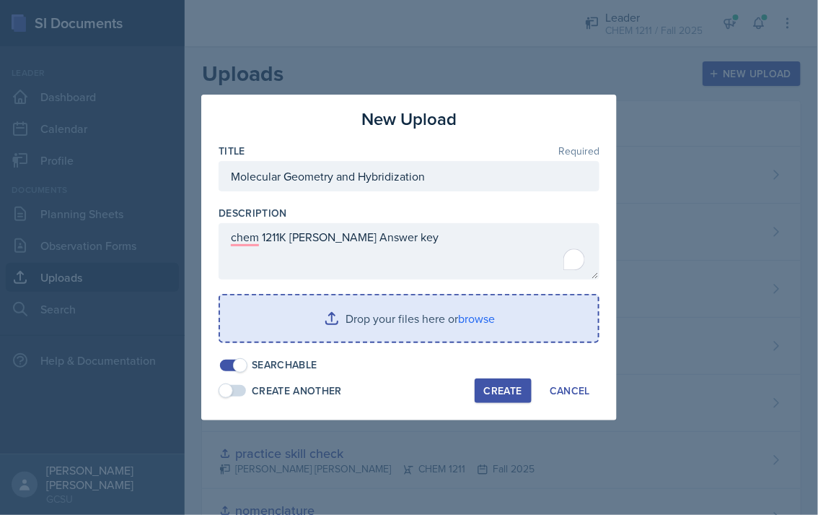
click at [432, 322] on input "file" at bounding box center [409, 318] width 378 height 46
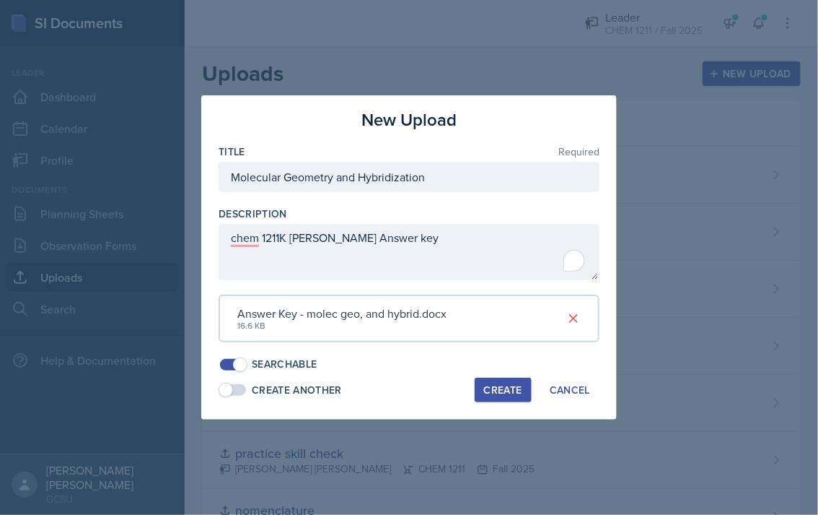
click at [484, 395] on div "Create" at bounding box center [503, 390] width 38 height 12
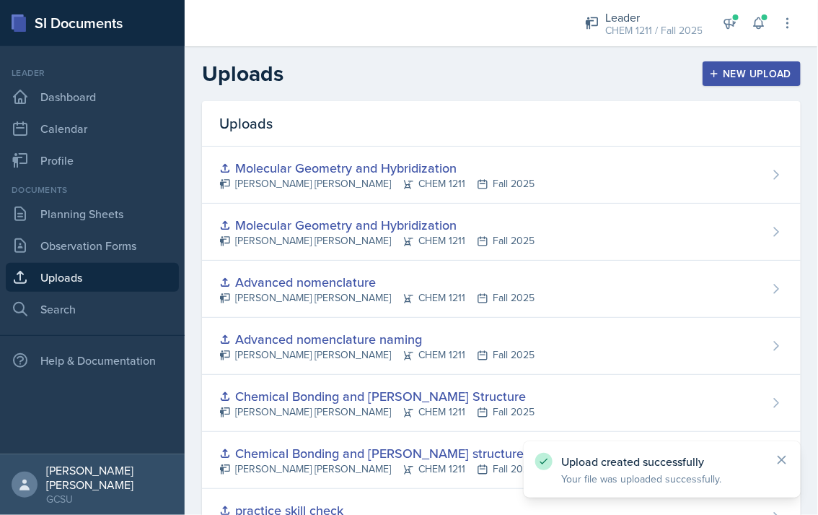
click at [736, 71] on div "New Upload" at bounding box center [752, 74] width 80 height 12
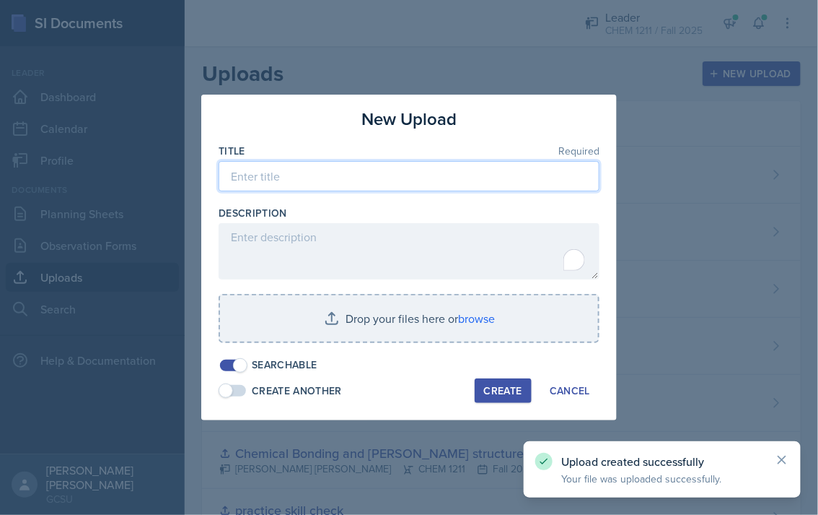
click at [325, 180] on input at bounding box center [409, 176] width 381 height 30
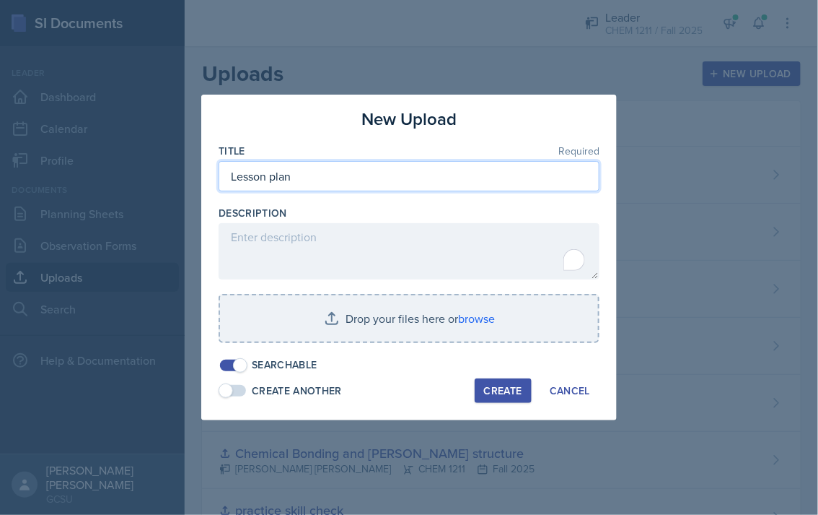
type input "Lesson plan"
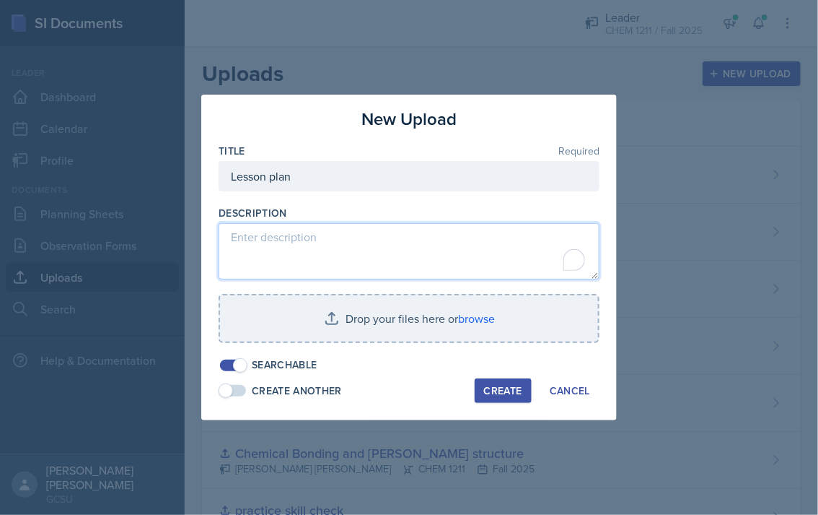
click at [272, 235] on textarea "To enrich screen reader interactions, please activate Accessibility in Grammarl…" at bounding box center [409, 251] width 381 height 56
paste textarea "chem 1211K [PERSON_NAME] WS"
type textarea "chem 1211K [PERSON_NAME]"
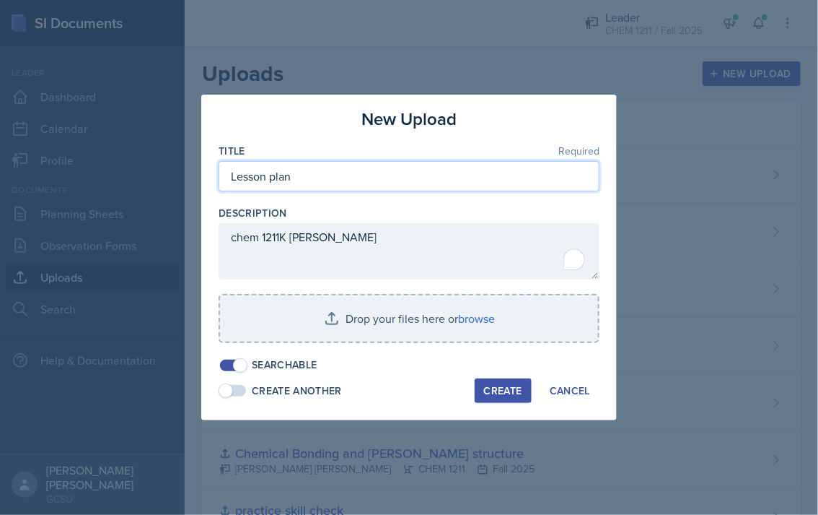
click at [416, 180] on input "Lesson plan" at bounding box center [409, 176] width 381 height 30
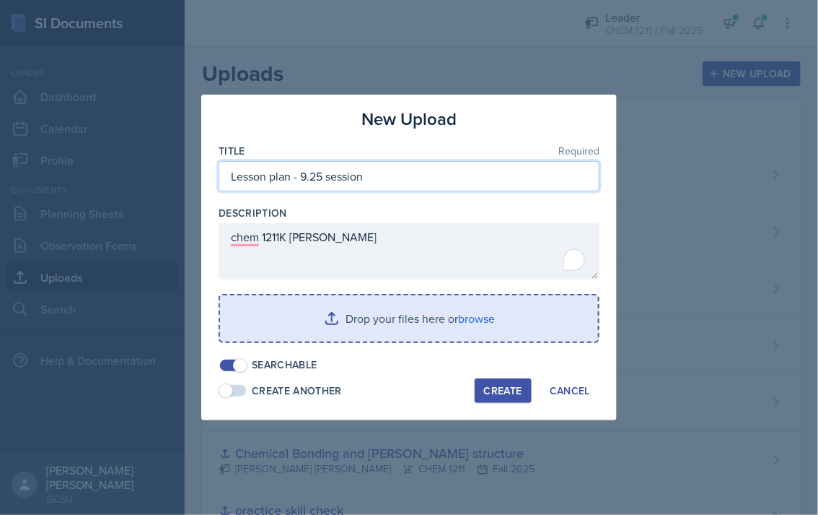
type input "Lesson plan - 9.25 session"
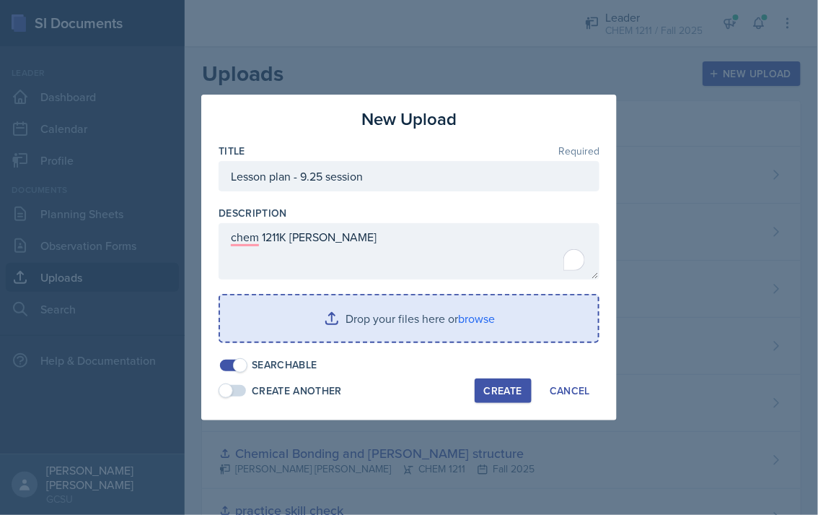
click at [373, 321] on input "file" at bounding box center [409, 318] width 378 height 46
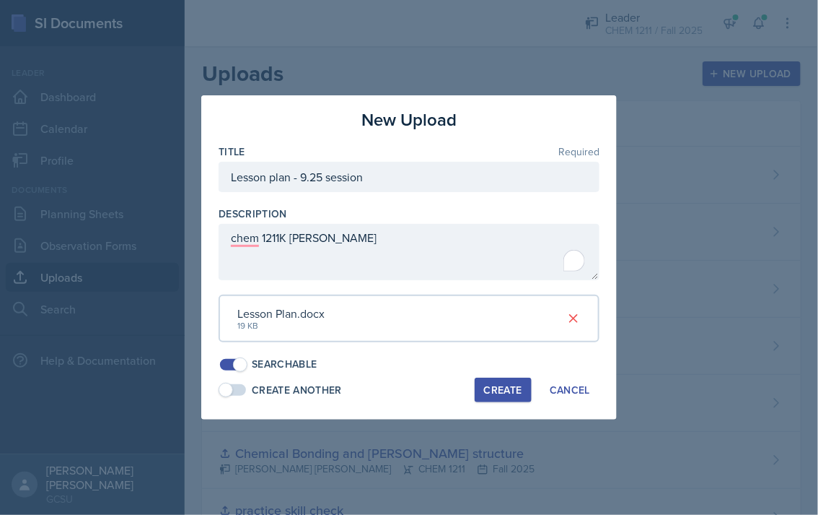
click at [501, 390] on div "Create" at bounding box center [503, 390] width 38 height 12
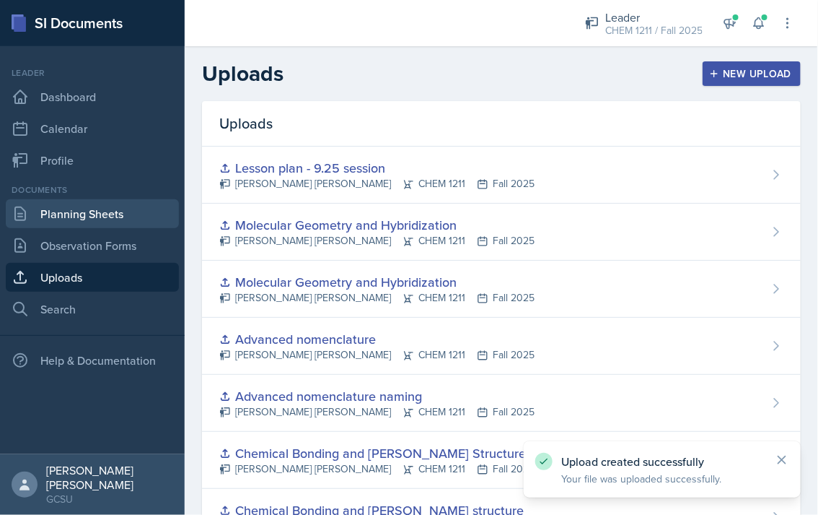
click at [74, 217] on link "Planning Sheets" at bounding box center [92, 213] width 173 height 29
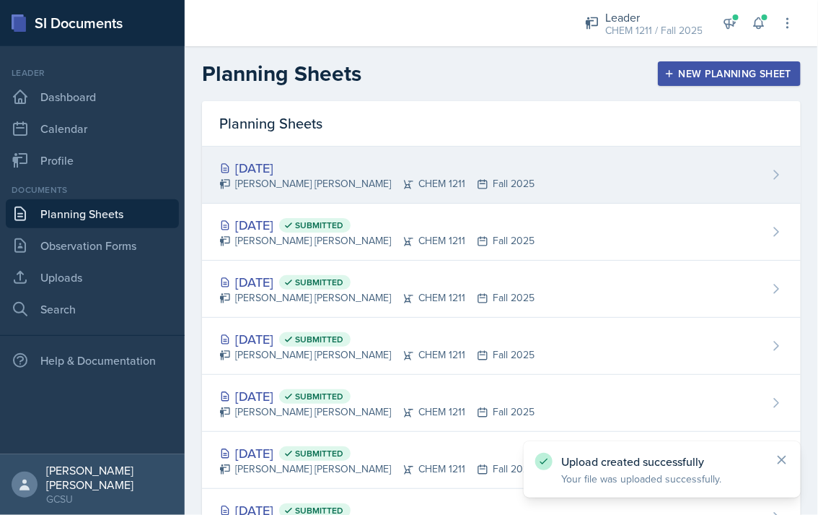
click at [406, 165] on div "[DATE]" at bounding box center [376, 167] width 315 height 19
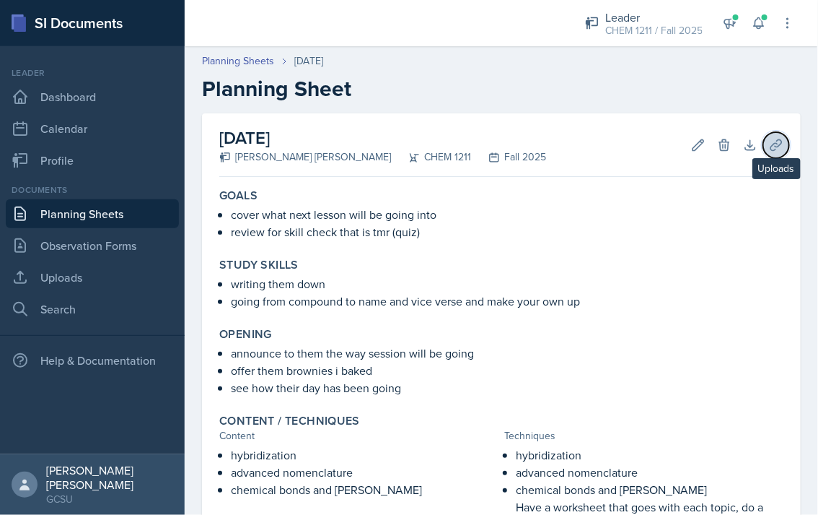
click at [784, 137] on button "Uploads" at bounding box center [777, 145] width 26 height 26
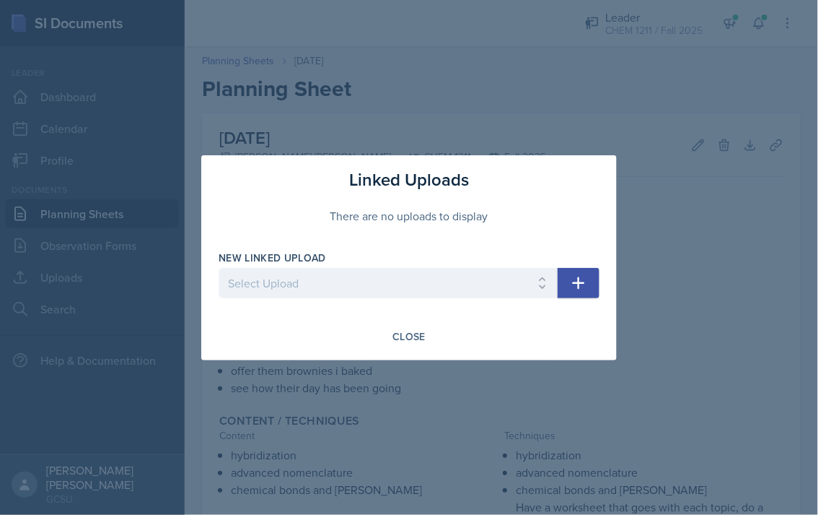
click at [367, 264] on div "New Linked Upload" at bounding box center [388, 257] width 339 height 14
click at [364, 273] on select "Select Upload Chem 1211 Chem 1211K Chemistry 1211K - sig figs and unit conversi…" at bounding box center [388, 283] width 339 height 30
select select "0281e353-66d6-4180-8699-ddc17fe93b0f"
click at [585, 281] on icon "button" at bounding box center [578, 282] width 17 height 17
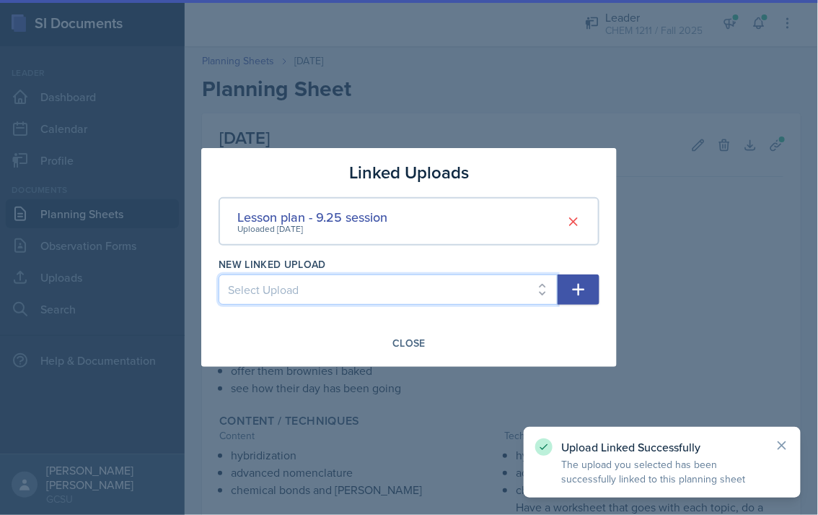
click at [433, 294] on select "Select Upload Chem 1211 Chem 1211K Chemistry 1211K - sig figs and unit conversi…" at bounding box center [388, 289] width 339 height 30
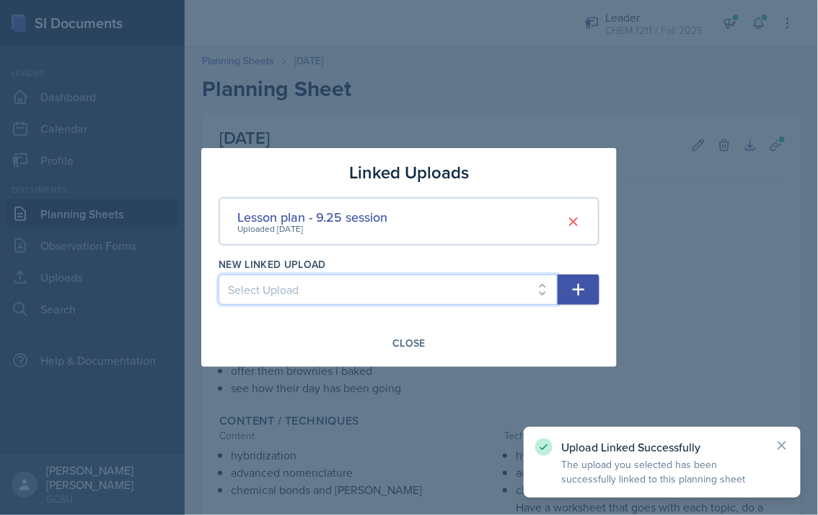
select select "f137f30d-4e7a-4308-a7a6-760513187629"
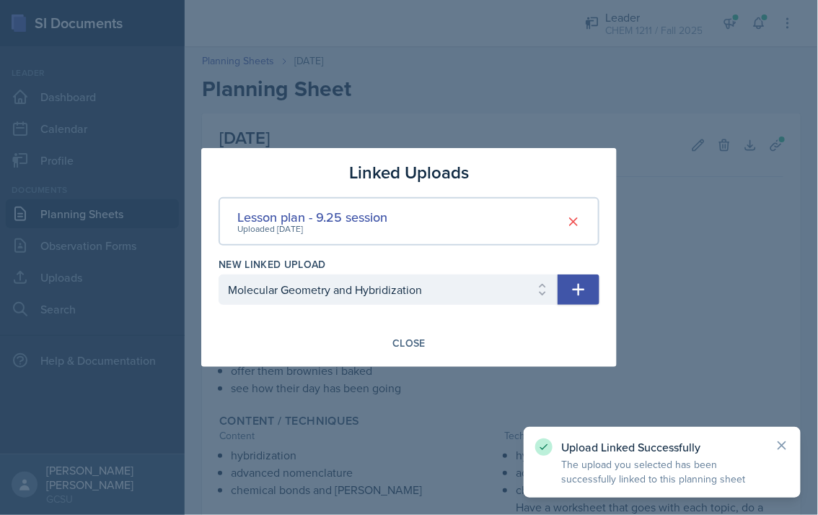
click at [572, 292] on icon "button" at bounding box center [578, 289] width 17 height 17
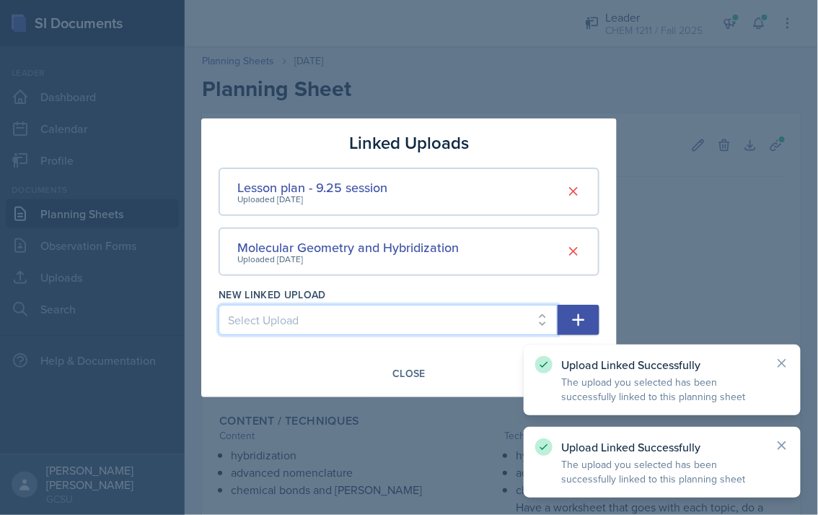
click at [452, 322] on select "Select Upload Chem 1211 Chem 1211K Chemistry 1211K - sig figs and unit conversi…" at bounding box center [388, 320] width 339 height 30
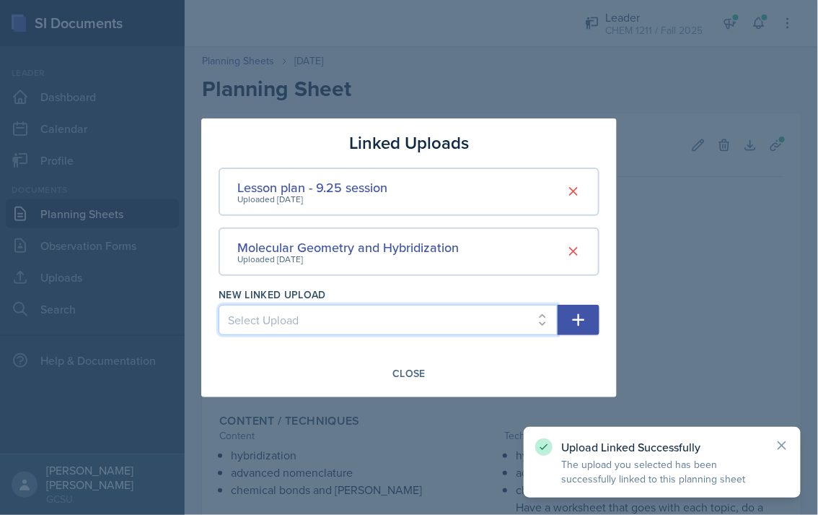
select select "8a3a4306-4c43-4150-b49e-498112c9c7c7"
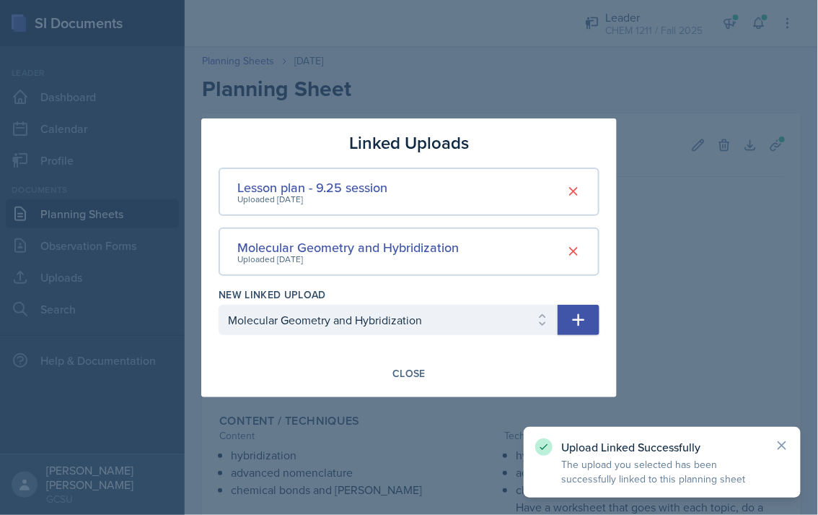
click at [585, 323] on icon "button" at bounding box center [578, 319] width 17 height 17
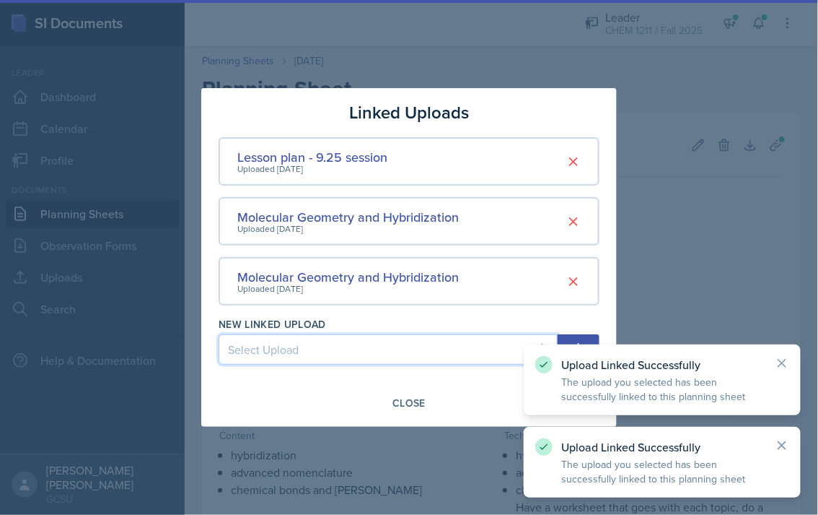
click at [464, 341] on select "Select Upload Chem 1211 Chem 1211K Chemistry 1211K - sig figs and unit conversi…" at bounding box center [388, 349] width 339 height 30
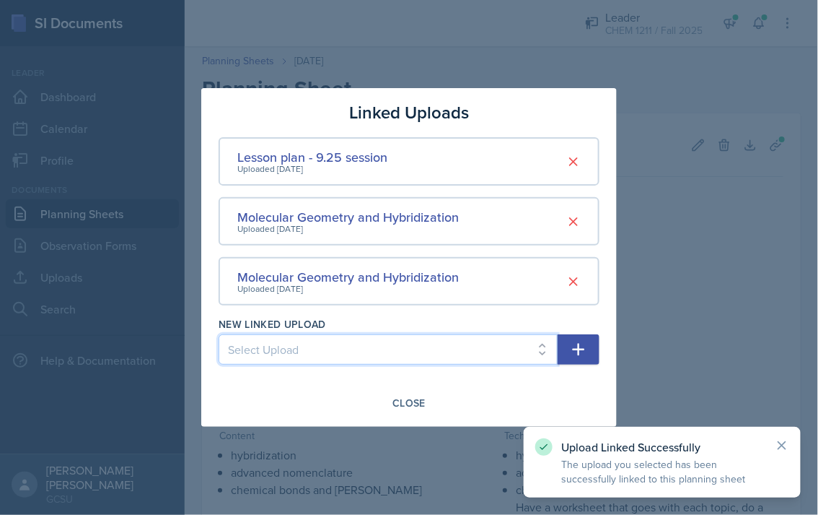
select select "07c72f5e-7fea-46dc-8598-f1a8db79174f"
click at [570, 342] on button "button" at bounding box center [579, 349] width 42 height 30
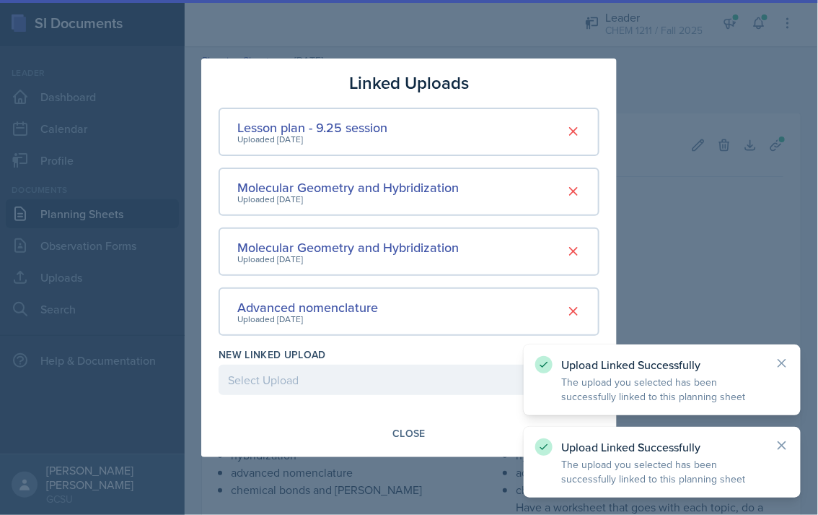
click at [489, 350] on div "New Linked Upload" at bounding box center [388, 354] width 339 height 14
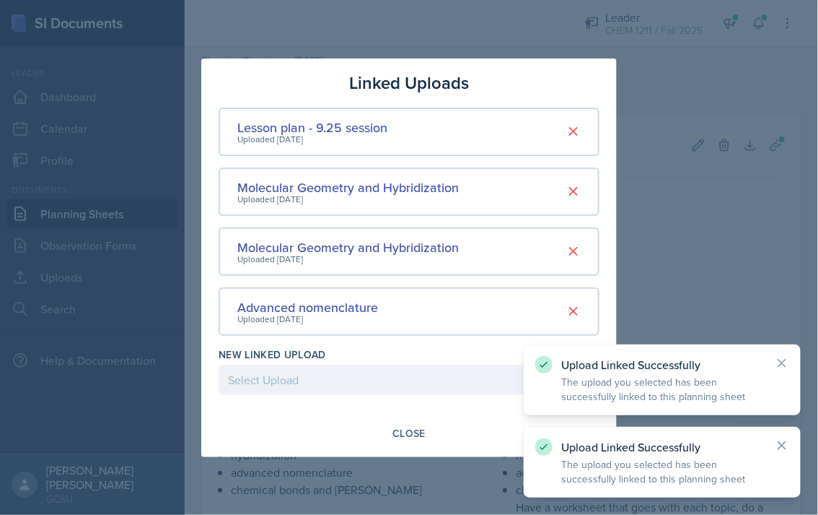
click at [487, 356] on div "New Linked Upload" at bounding box center [388, 354] width 339 height 14
click at [445, 387] on select "Select Upload Chem 1211 Chem 1211K Chemistry 1211K - sig figs and unit conversi…" at bounding box center [388, 379] width 339 height 30
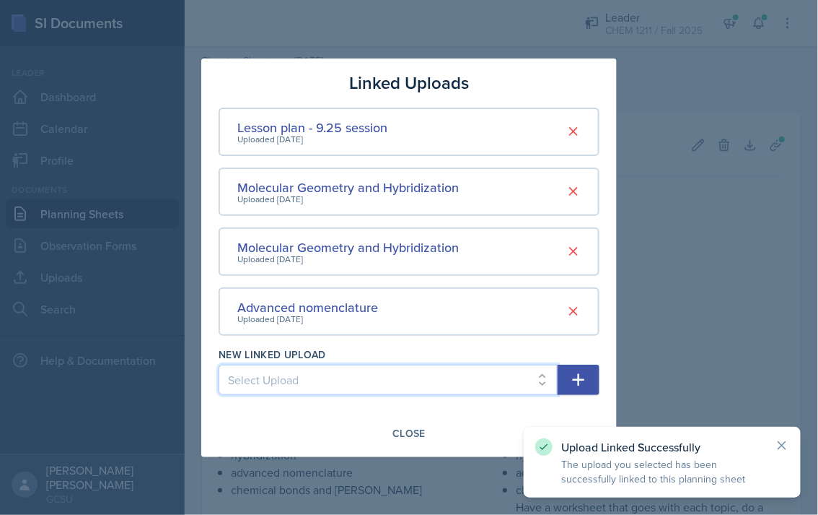
select select "fce01f18-df3b-4e08-9218-e90f1e3b0822"
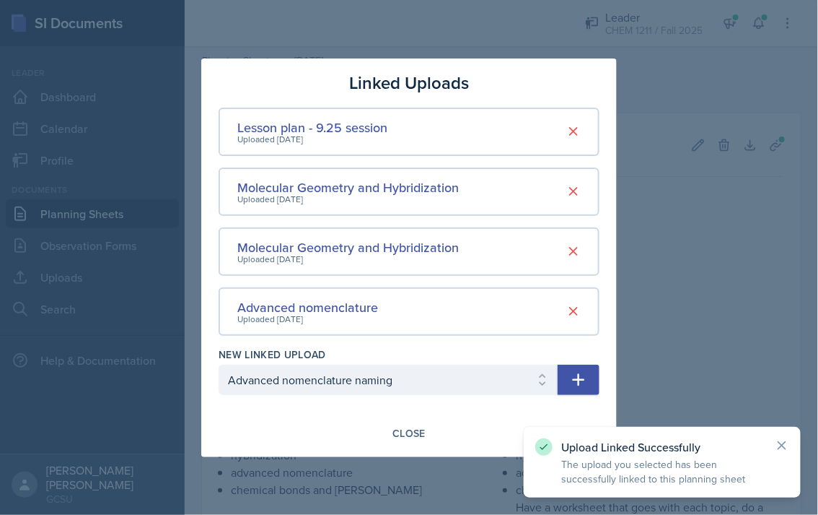
click at [574, 381] on icon "button" at bounding box center [578, 379] width 17 height 17
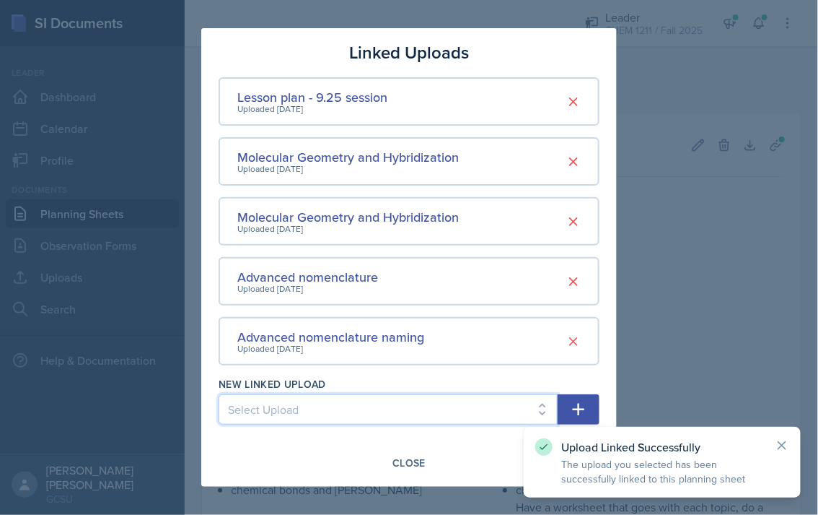
click at [358, 421] on select "Select Upload Chem 1211 Chem 1211K Chemistry 1211K - sig figs and unit conversi…" at bounding box center [388, 409] width 339 height 30
select select "a1afbab0-8d4e-493b-b8ac-9010317a0065"
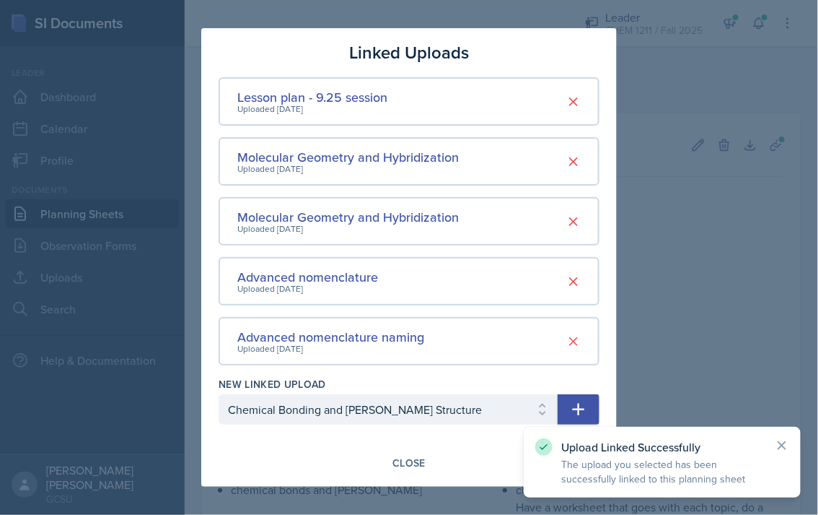
click at [572, 394] on button "button" at bounding box center [579, 409] width 42 height 30
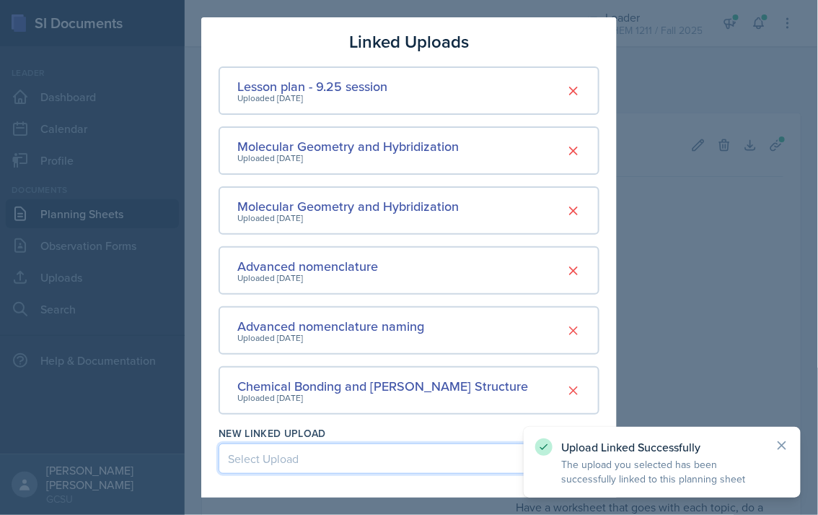
click at [403, 453] on select "Select Upload Chem 1211 Chem 1211K Chemistry 1211K - sig figs and unit conversi…" at bounding box center [388, 458] width 339 height 30
select select "0e7a2251-fa71-4afe-b086-c1e1dc73517e"
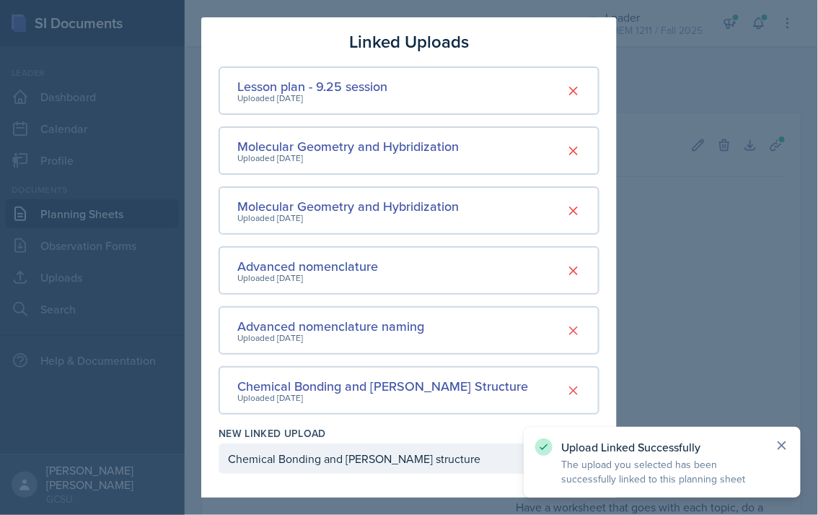
click at [780, 442] on icon at bounding box center [782, 445] width 14 height 14
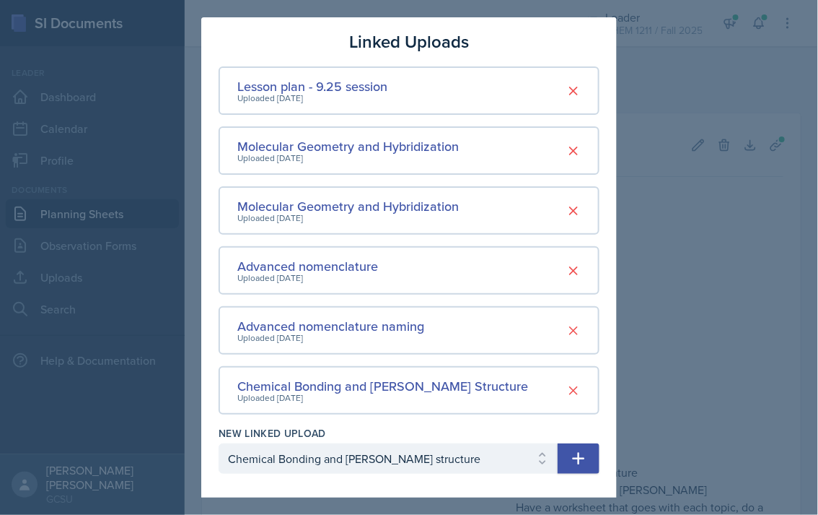
click at [580, 460] on icon "button" at bounding box center [578, 458] width 17 height 17
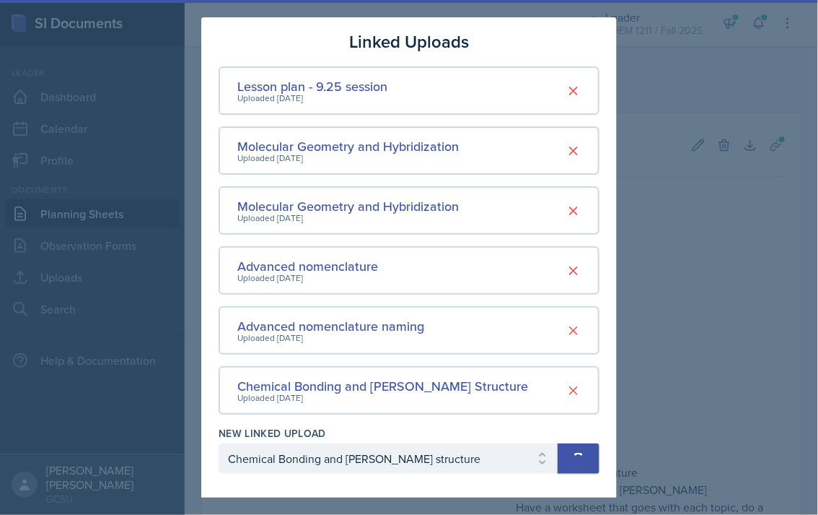
select select
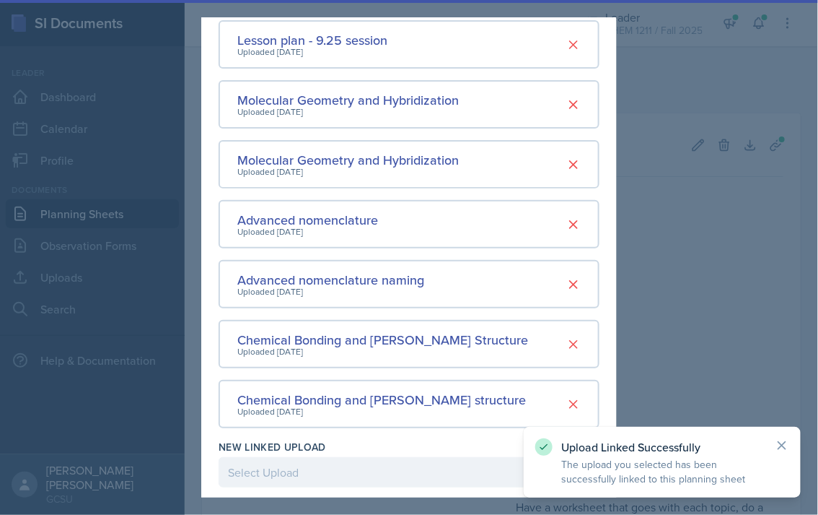
scroll to position [95, 0]
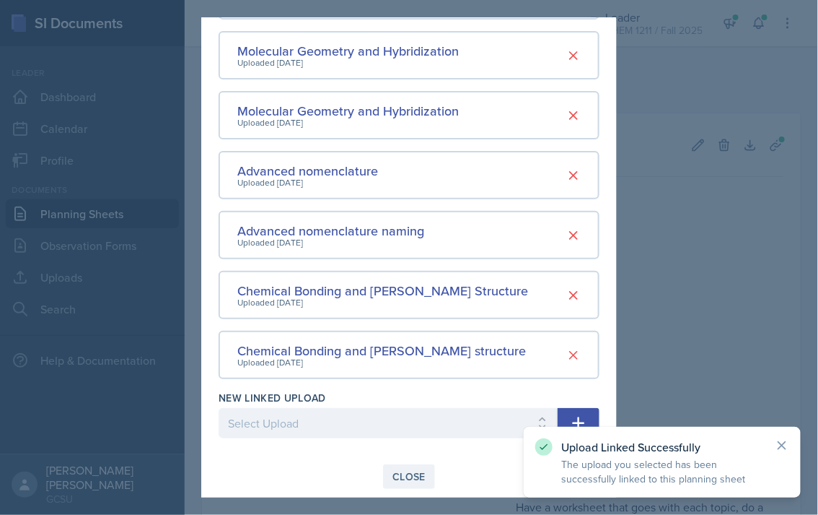
click at [398, 476] on div "Close" at bounding box center [409, 477] width 33 height 12
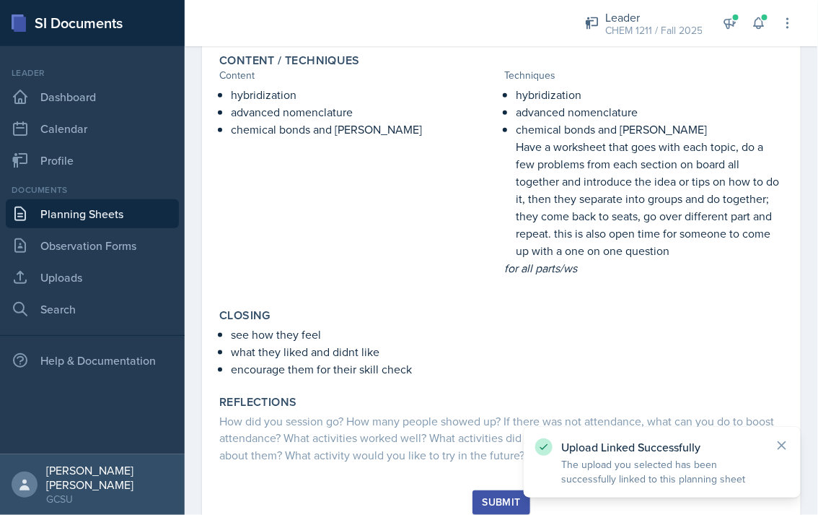
scroll to position [411, 0]
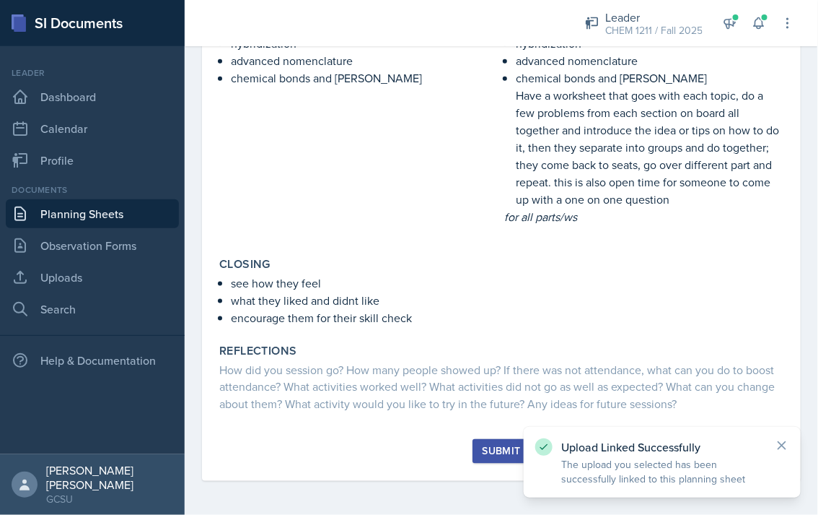
click at [491, 448] on div "Submit" at bounding box center [501, 451] width 38 height 12
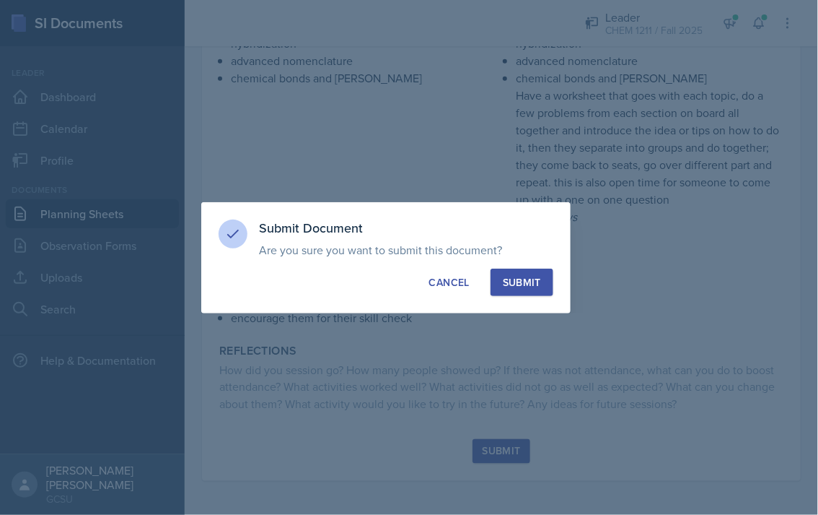
click at [511, 277] on div "Submit" at bounding box center [522, 282] width 38 height 14
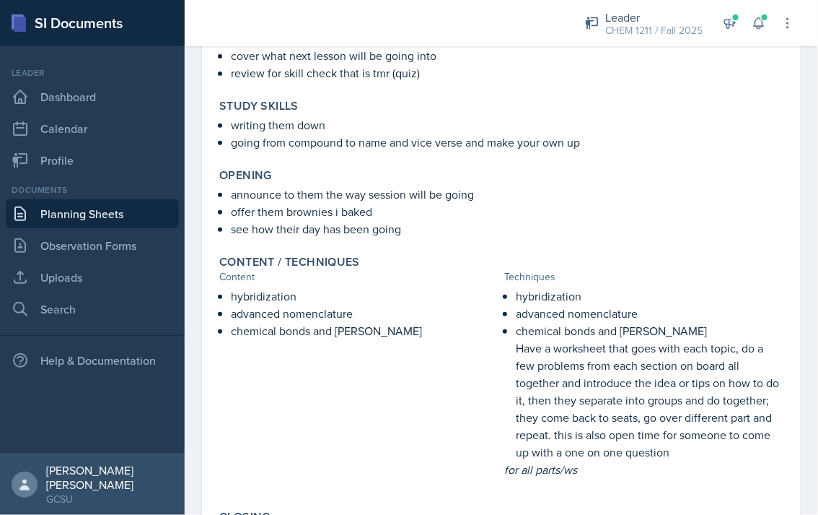
scroll to position [0, 0]
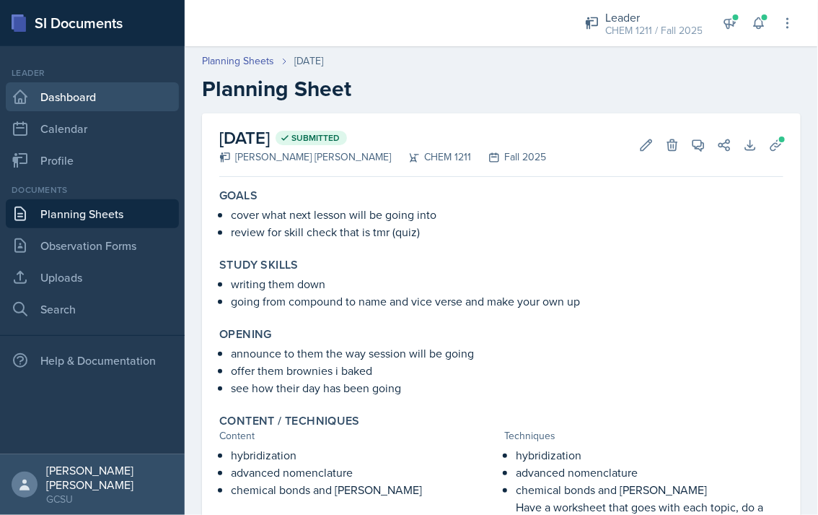
click at [88, 97] on link "Dashboard" at bounding box center [92, 96] width 173 height 29
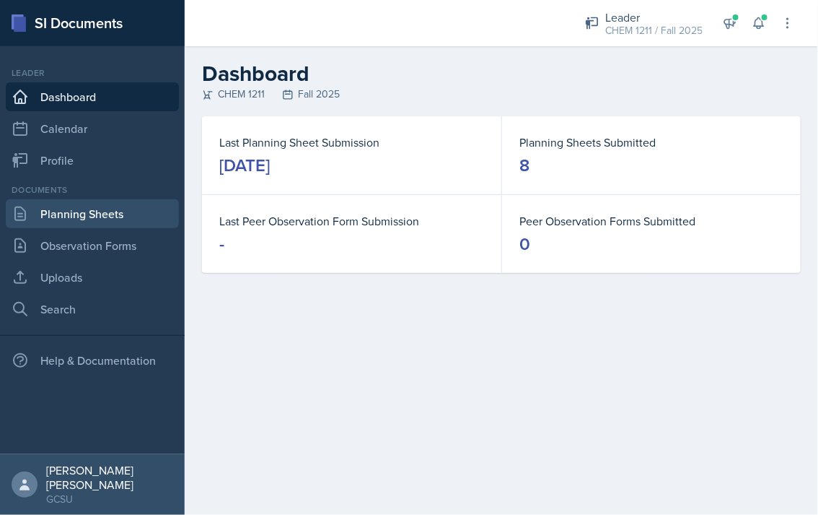
click at [82, 217] on link "Planning Sheets" at bounding box center [92, 213] width 173 height 29
